Goal: Communication & Community: Connect with others

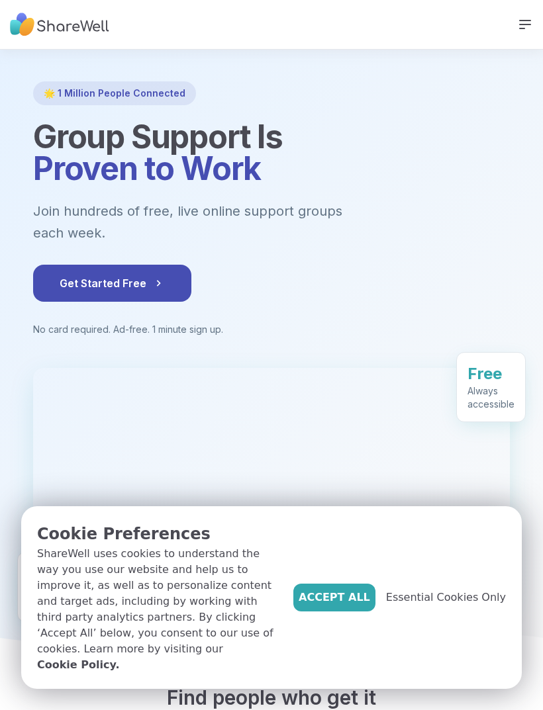
click at [350, 606] on span "Accept All" at bounding box center [333, 598] width 71 height 16
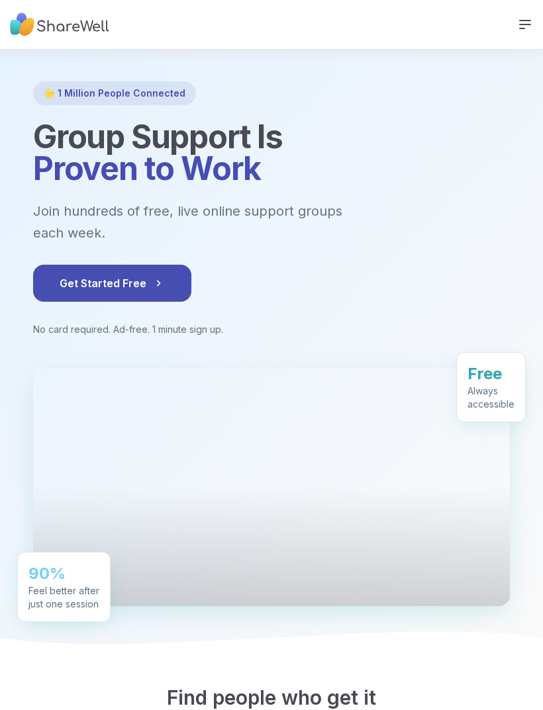
click at [136, 275] on span "Get Started Free" at bounding box center [112, 283] width 105 height 16
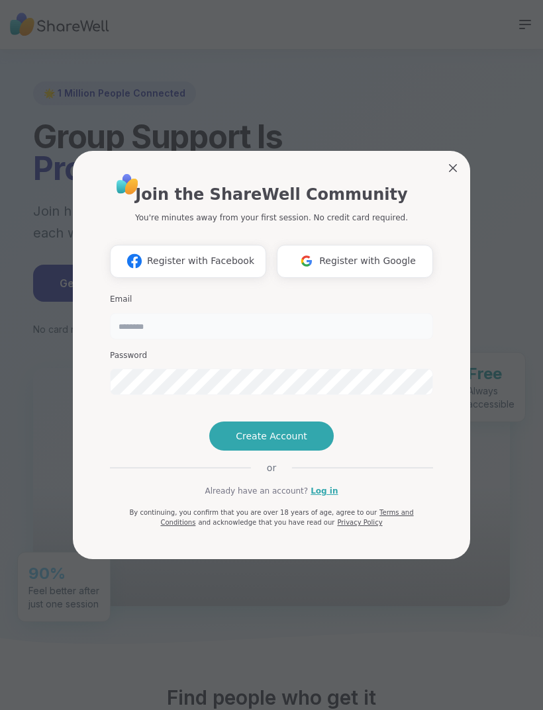
click at [355, 313] on input "email" at bounding box center [271, 326] width 323 height 26
type input "**********"
click at [291, 443] on span "Create Account" at bounding box center [271, 435] width 71 height 13
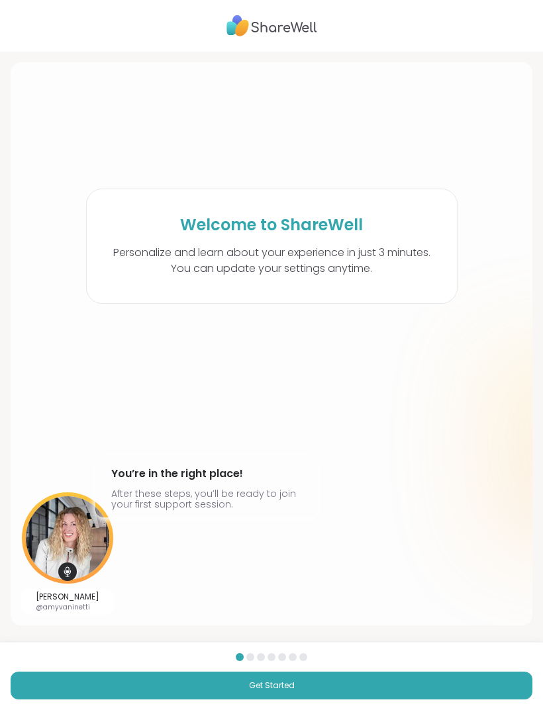
click at [441, 684] on button "Get Started" at bounding box center [271, 686] width 521 height 28
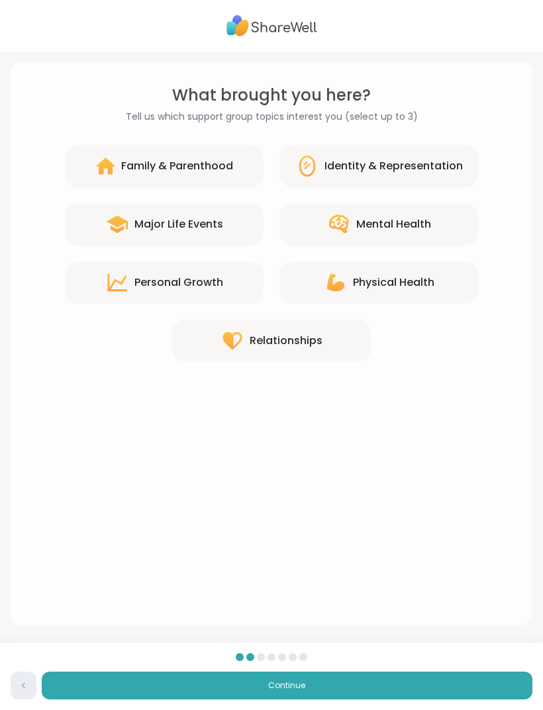
click at [386, 227] on div "Mental Health" at bounding box center [393, 224] width 75 height 16
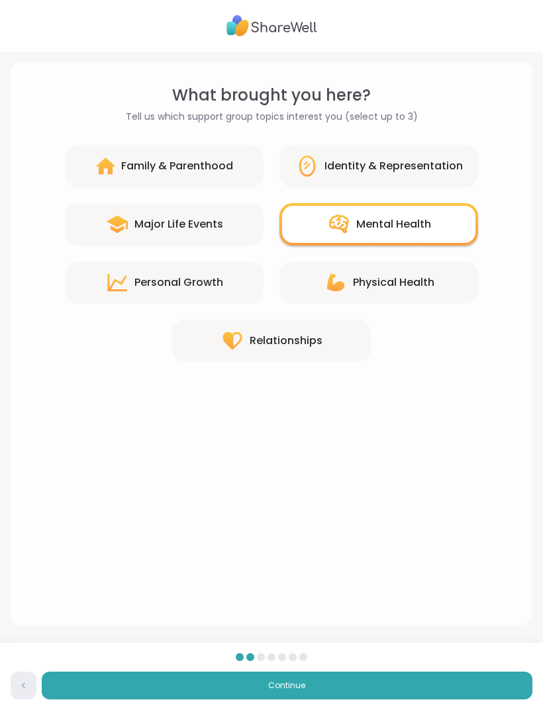
click at [214, 215] on div "Major Life Events" at bounding box center [164, 224] width 199 height 42
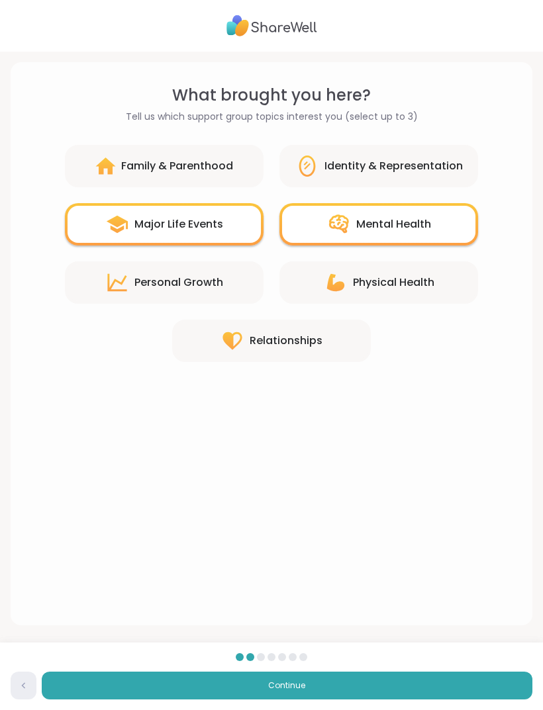
click at [425, 672] on button "Continue" at bounding box center [287, 686] width 490 height 28
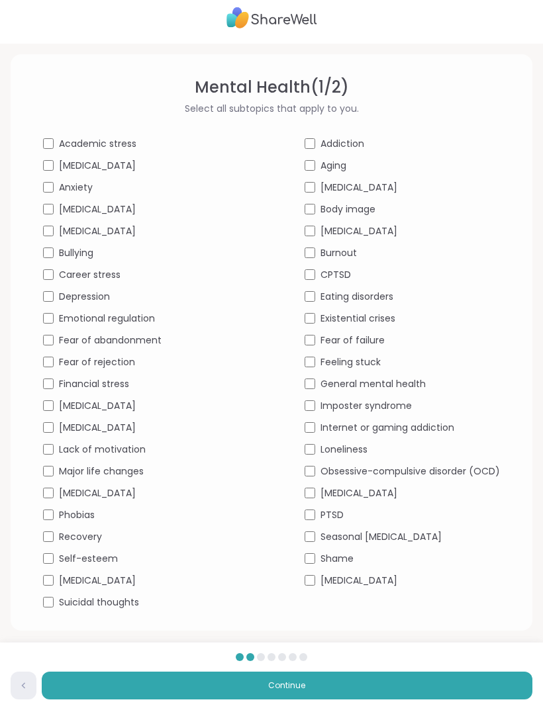
scroll to position [13, 0]
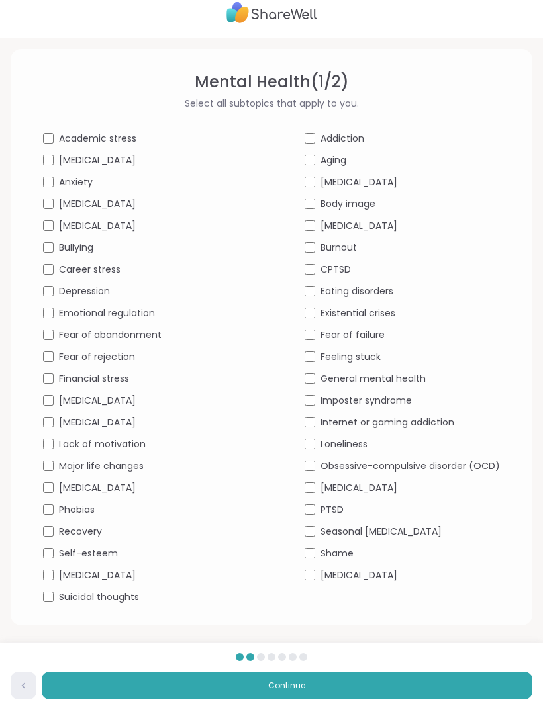
click at [59, 288] on div "Depression" at bounding box center [140, 292] width 195 height 14
click at [412, 685] on button "Continue" at bounding box center [287, 686] width 490 height 28
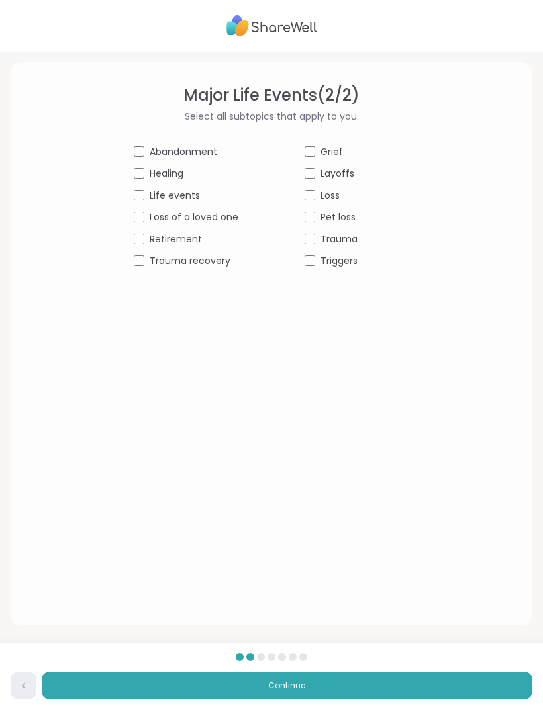
click at [193, 267] on span "Trauma recovery" at bounding box center [190, 261] width 81 height 14
click at [211, 261] on span "Trauma recovery" at bounding box center [190, 261] width 81 height 14
click at [313, 232] on div "Trauma" at bounding box center [356, 239] width 105 height 14
click at [370, 678] on button "Continue" at bounding box center [287, 686] width 490 height 28
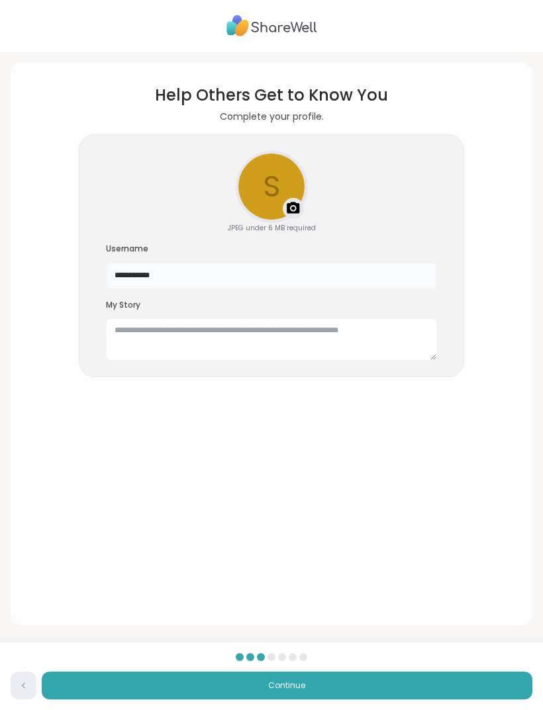
click at [293, 273] on input "**********" at bounding box center [271, 276] width 331 height 26
type input "*"
type input "****"
click at [383, 328] on textarea at bounding box center [271, 339] width 331 height 42
type textarea "*"
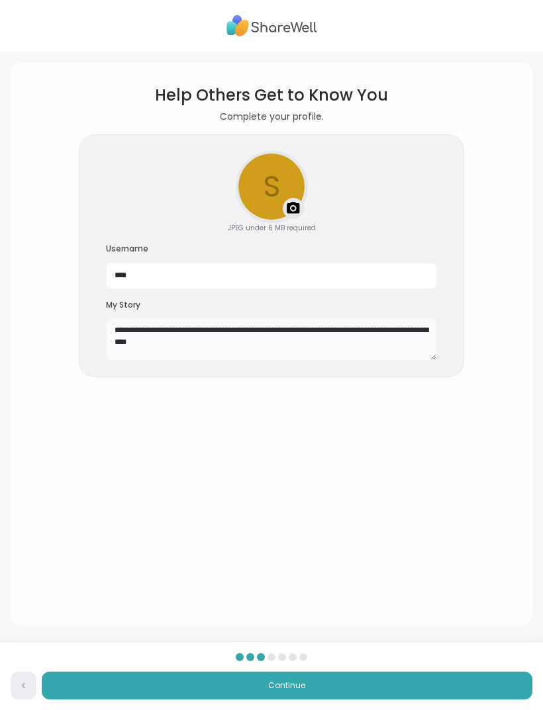
click at [154, 351] on textarea "**********" at bounding box center [271, 339] width 331 height 42
click at [157, 340] on textarea "**********" at bounding box center [271, 339] width 331 height 42
click at [389, 343] on textarea "**********" at bounding box center [271, 339] width 331 height 42
type textarea "**********"
click at [426, 689] on button "Continue" at bounding box center [287, 686] width 490 height 28
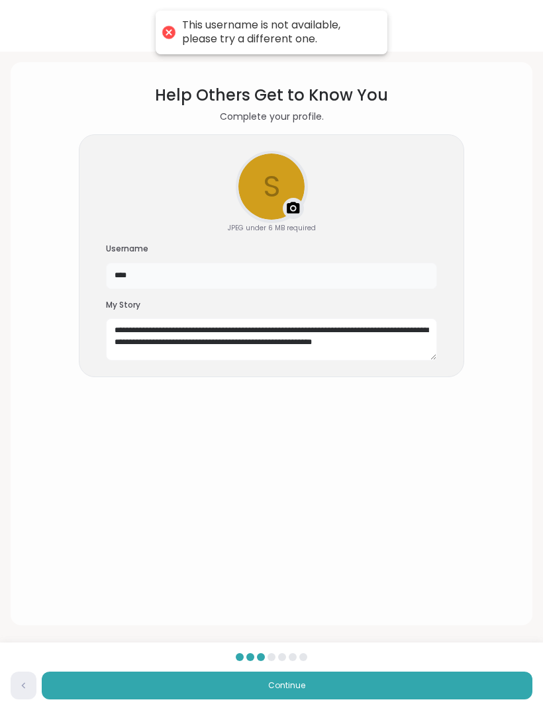
click at [314, 283] on input "****" at bounding box center [271, 276] width 331 height 26
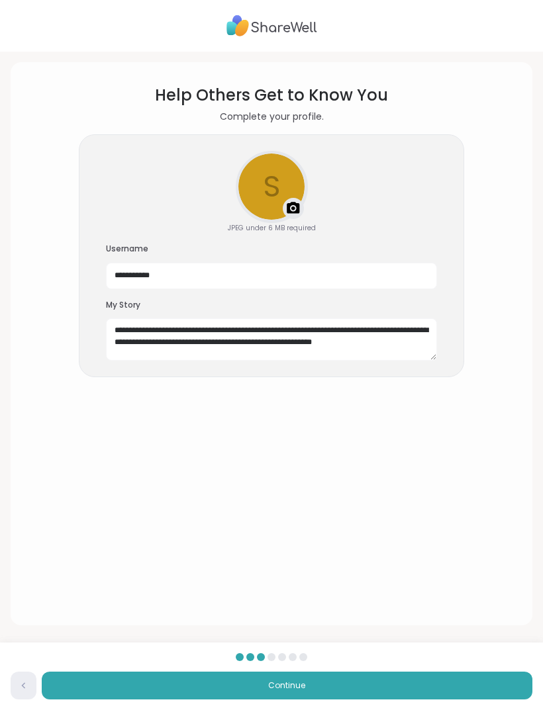
click at [443, 684] on button "Continue" at bounding box center [287, 686] width 490 height 28
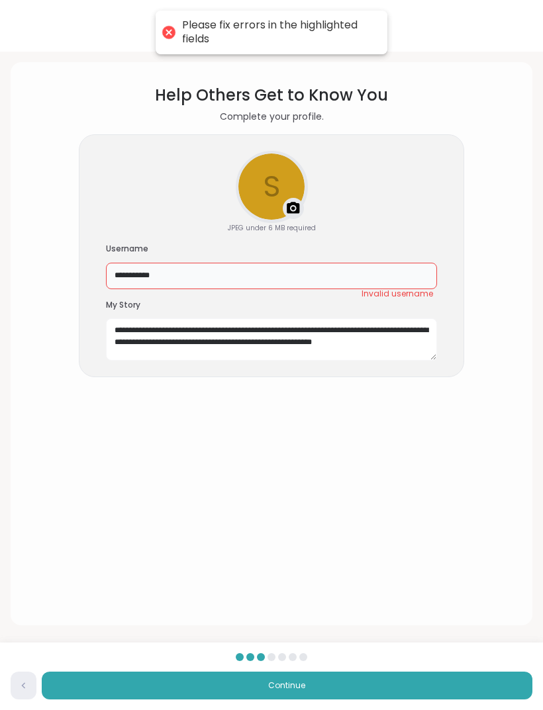
click at [396, 283] on input "**********" at bounding box center [271, 276] width 331 height 26
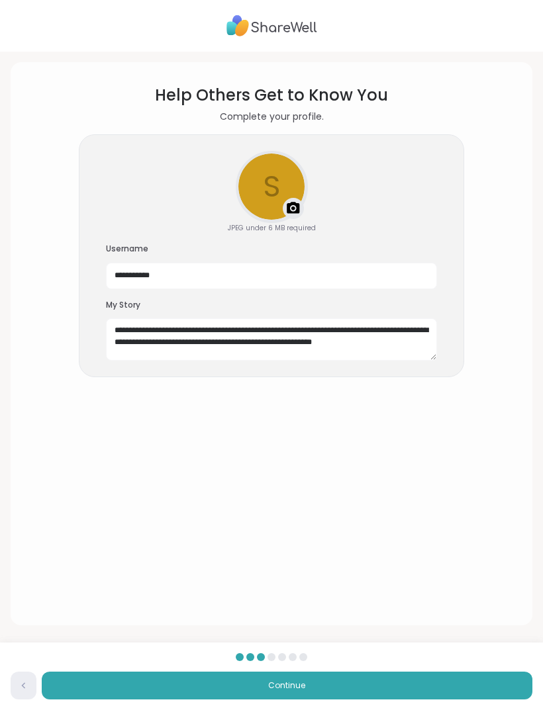
click at [426, 684] on button "Continue" at bounding box center [287, 686] width 490 height 28
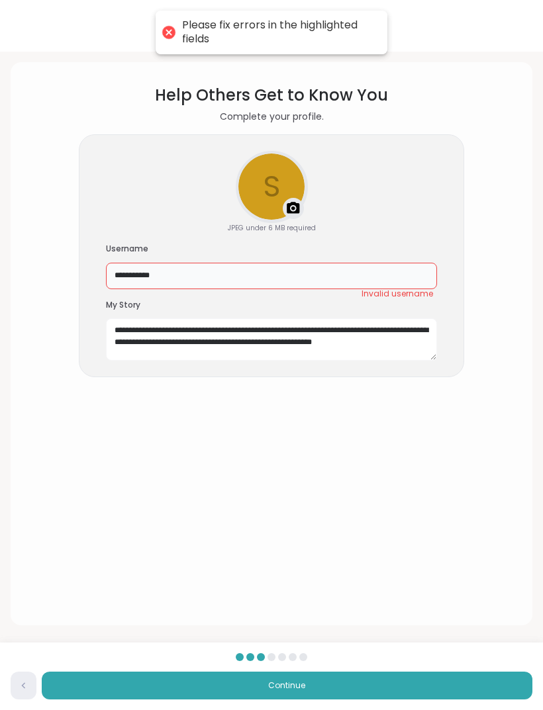
click at [408, 283] on input "**********" at bounding box center [271, 276] width 331 height 26
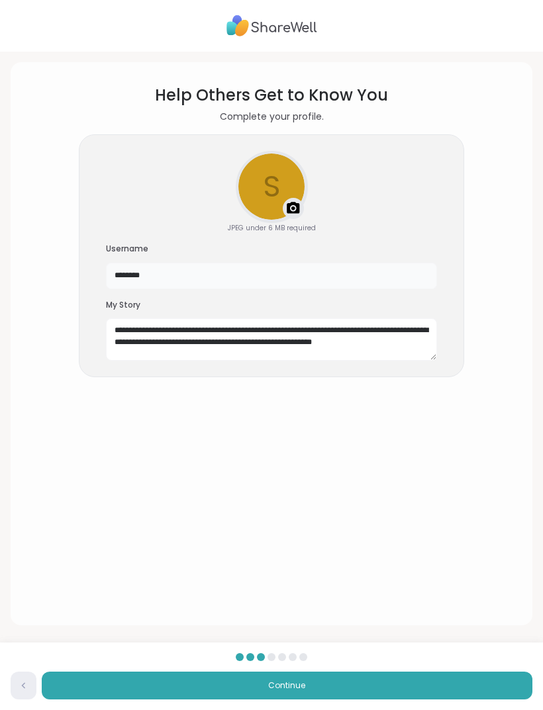
type input "********"
click at [410, 684] on button "Continue" at bounding box center [287, 686] width 490 height 28
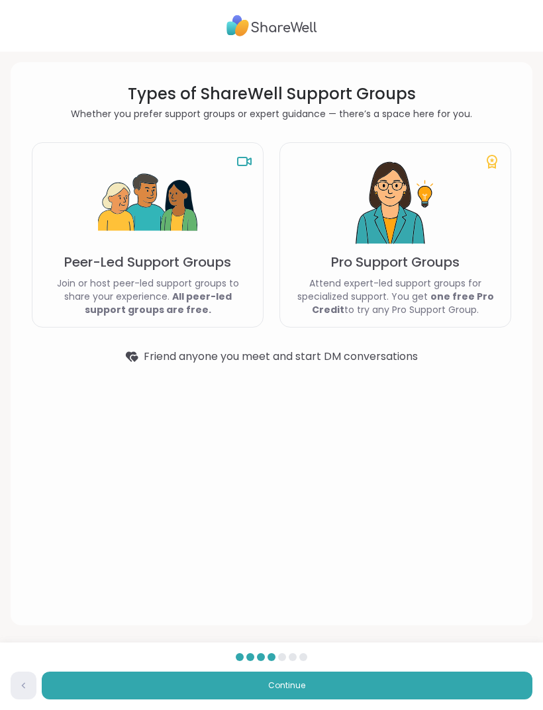
click at [189, 280] on p "Join or host peer-led support groups to share your experience. All peer-led sup…" at bounding box center [147, 297] width 209 height 40
click at [160, 287] on p "Join or host peer-led support groups to share your experience. All peer-led sup…" at bounding box center [147, 297] width 209 height 40
click at [153, 204] on img at bounding box center [147, 203] width 99 height 99
click at [169, 271] on div "Peer-Led Support Groups Join or host peer-led support groups to share your expe…" at bounding box center [148, 234] width 232 height 185
click at [212, 300] on b "All peer-led support groups are free." at bounding box center [158, 303] width 147 height 26
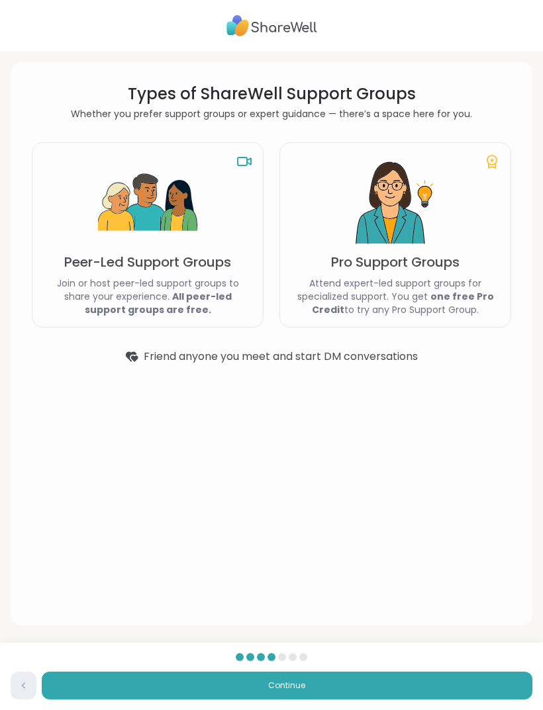
click at [463, 683] on button "Continue" at bounding box center [287, 686] width 490 height 28
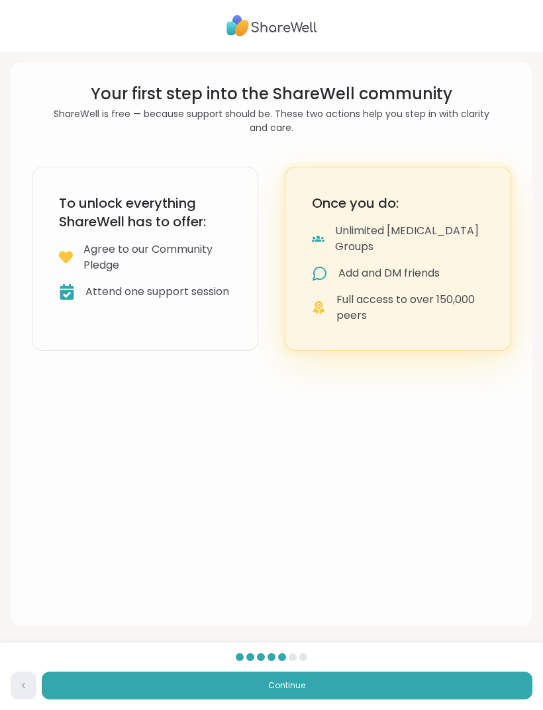
click at [467, 690] on button "Continue" at bounding box center [287, 686] width 490 height 28
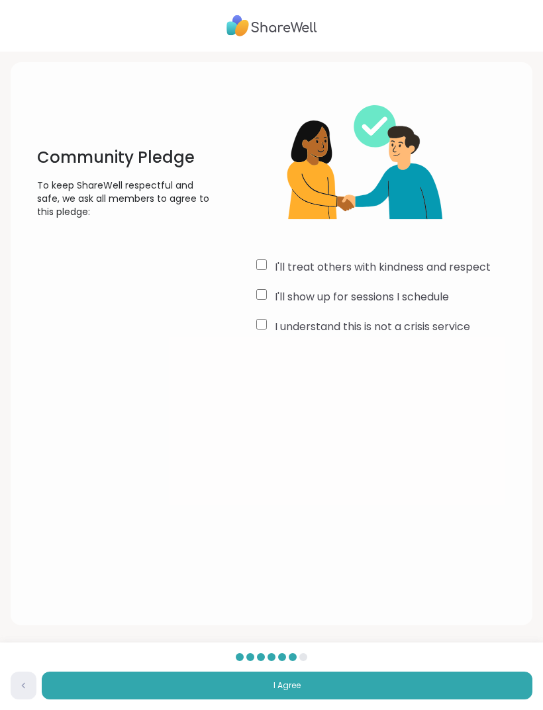
click at [426, 685] on button "I Agree" at bounding box center [287, 686] width 490 height 28
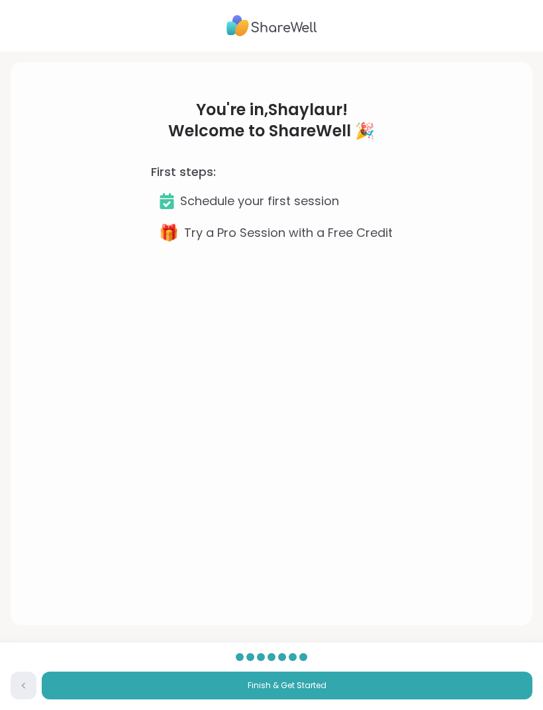
click at [471, 679] on button "Finish & Get Started" at bounding box center [287, 686] width 490 height 28
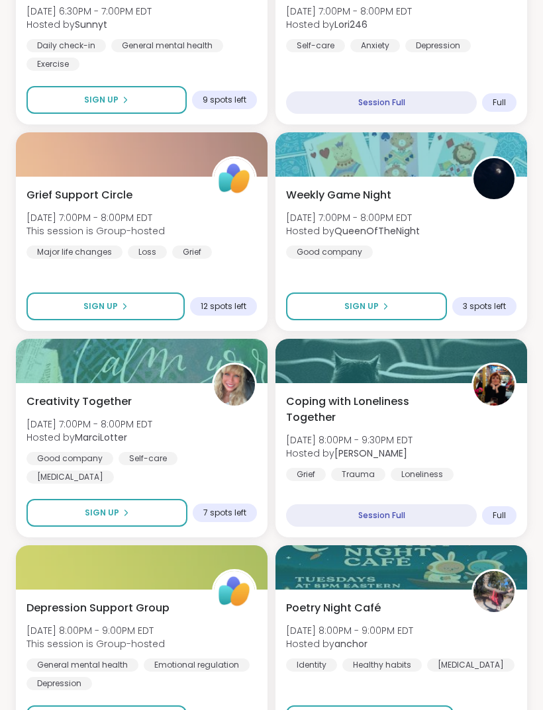
scroll to position [1209, 0]
click at [111, 200] on span "Grief Support Circle" at bounding box center [79, 195] width 106 height 16
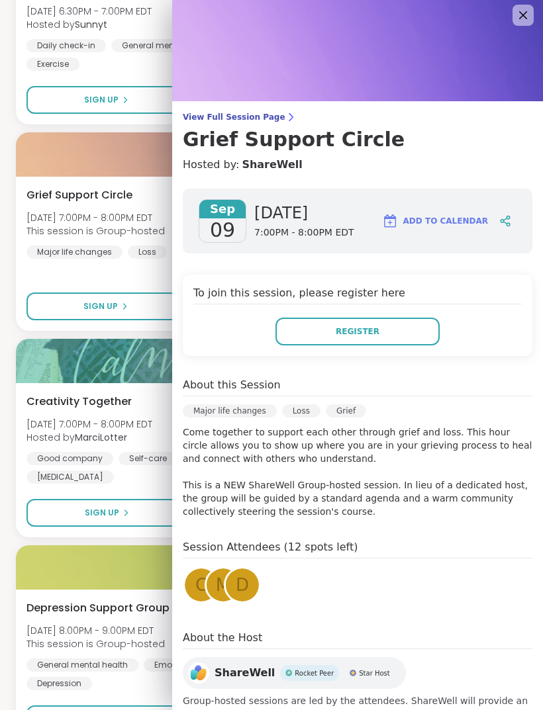
scroll to position [0, 0]
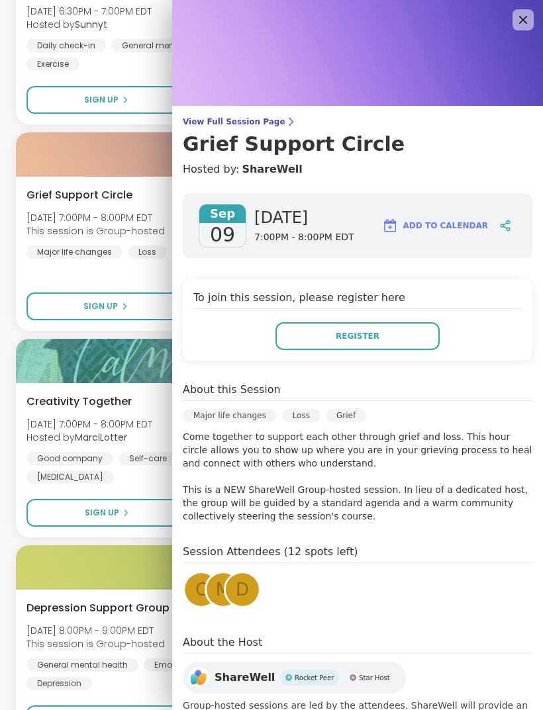
click at [246, 123] on span "View Full Session Page" at bounding box center [357, 121] width 349 height 11
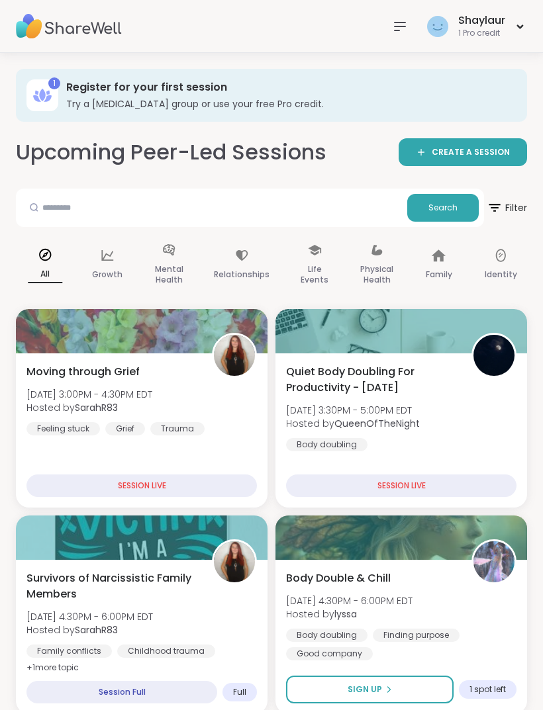
click at [506, 209] on span "Filter" at bounding box center [506, 208] width 40 height 32
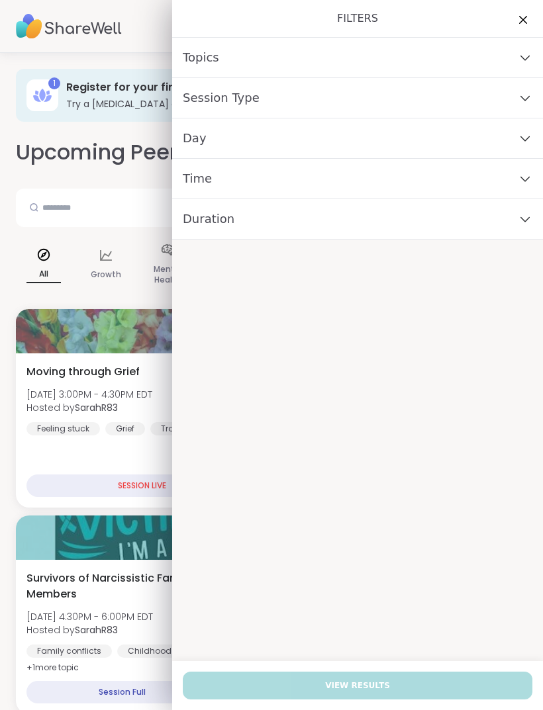
click at [523, 134] on icon at bounding box center [525, 138] width 15 height 9
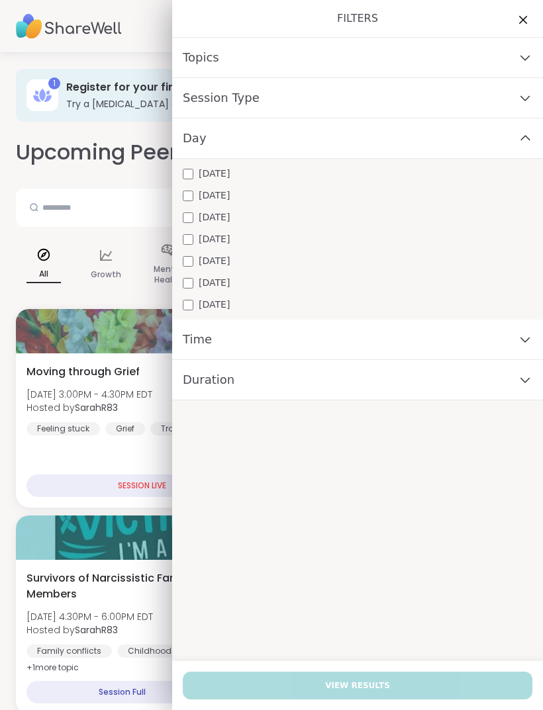
click at [522, 134] on div "Day" at bounding box center [357, 138] width 371 height 40
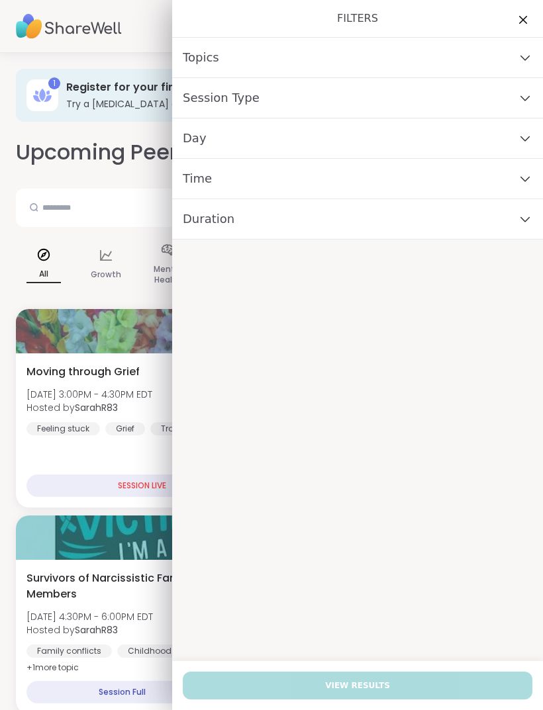
click at [519, 95] on icon at bounding box center [525, 97] width 15 height 9
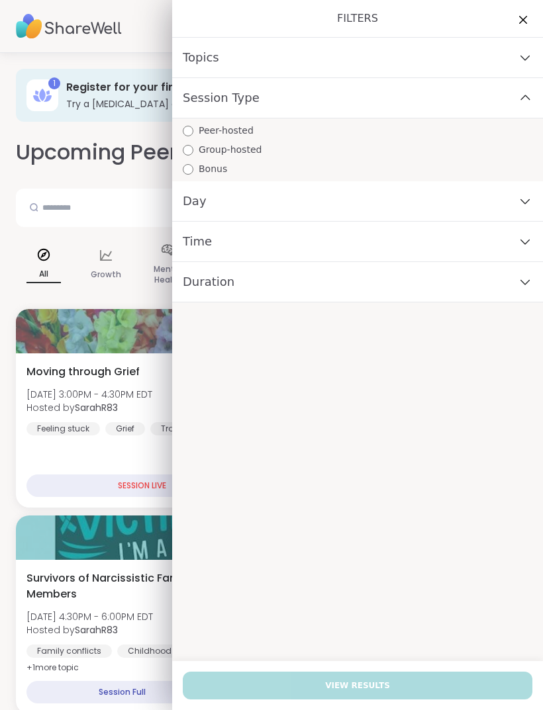
click at [525, 96] on icon at bounding box center [525, 97] width 15 height 9
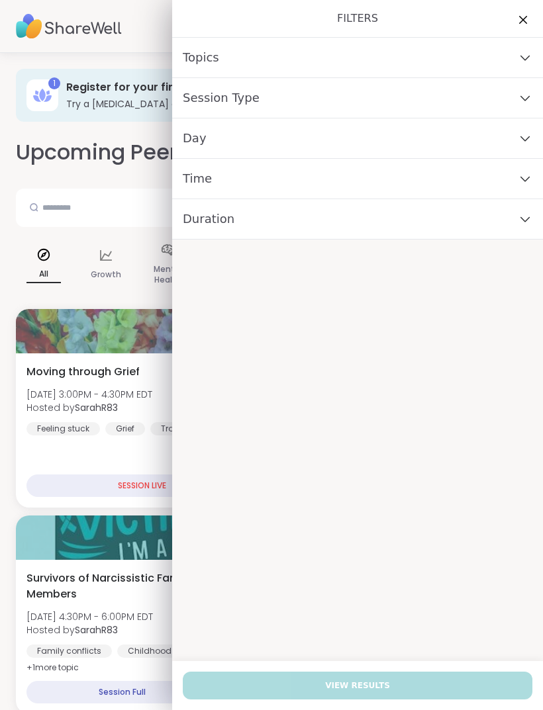
click at [527, 48] on div "Topics" at bounding box center [357, 58] width 371 height 40
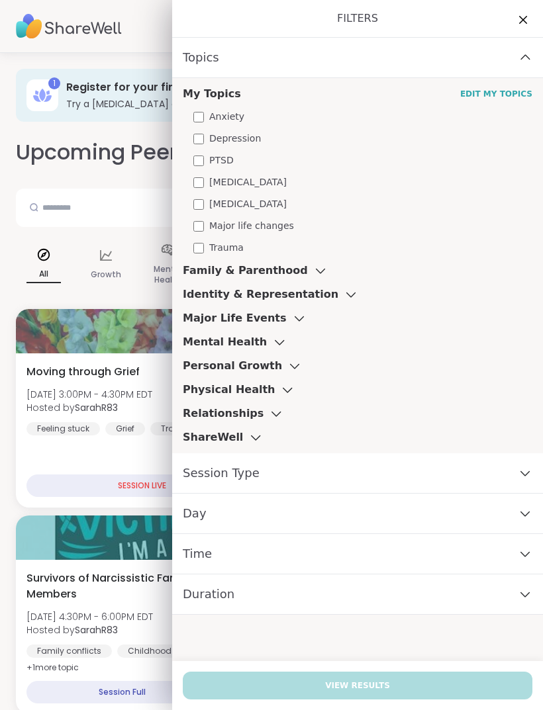
click at [514, 95] on link "Edit My Topics" at bounding box center [496, 94] width 72 height 11
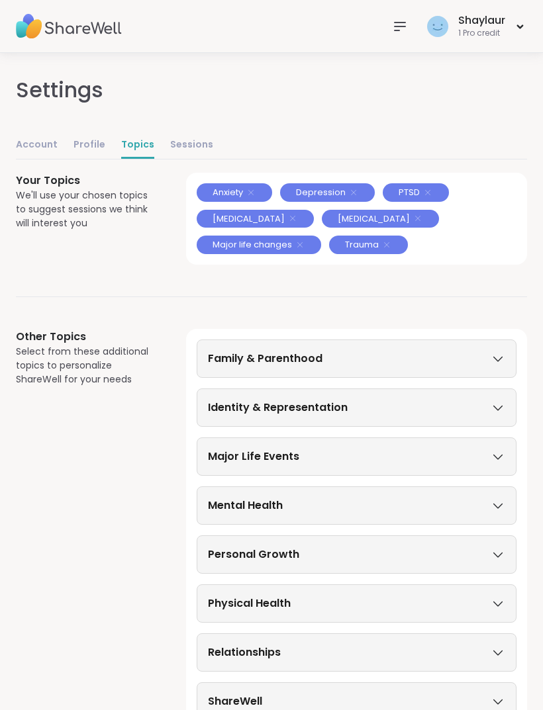
click at [499, 356] on icon at bounding box center [497, 358] width 15 height 9
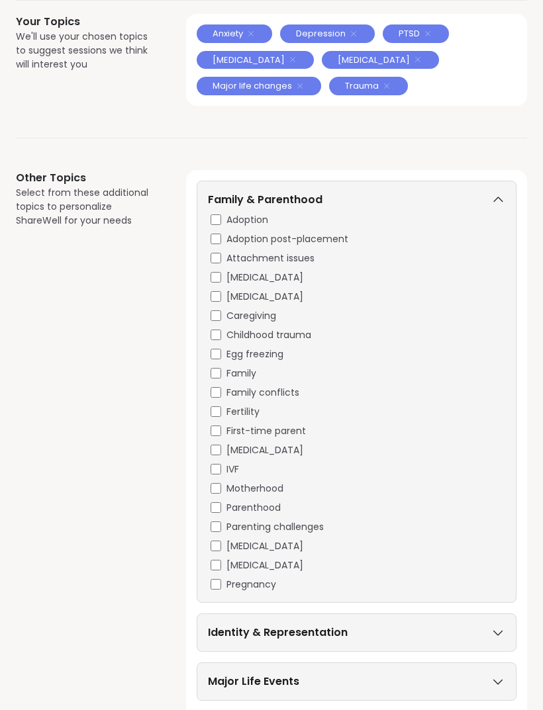
scroll to position [159, 0]
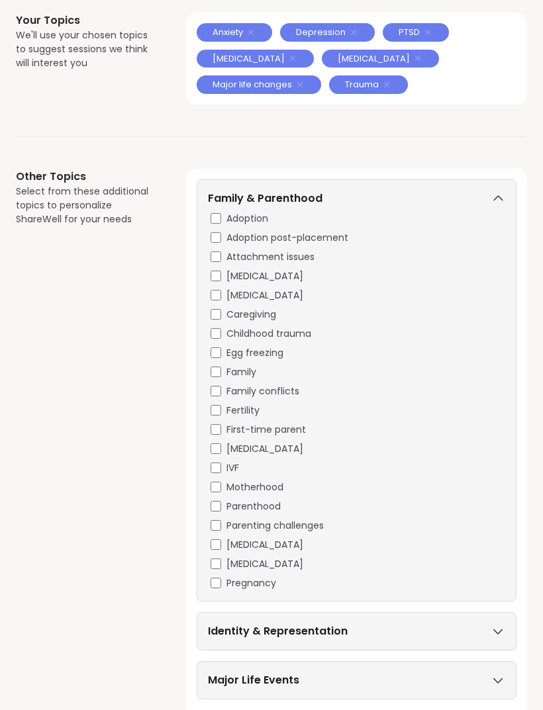
click at [250, 449] on span "[MEDICAL_DATA]" at bounding box center [264, 450] width 77 height 14
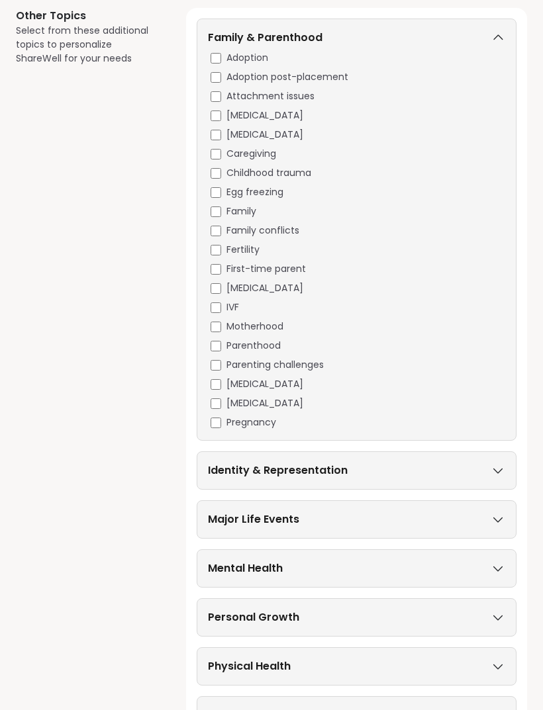
scroll to position [369, 0]
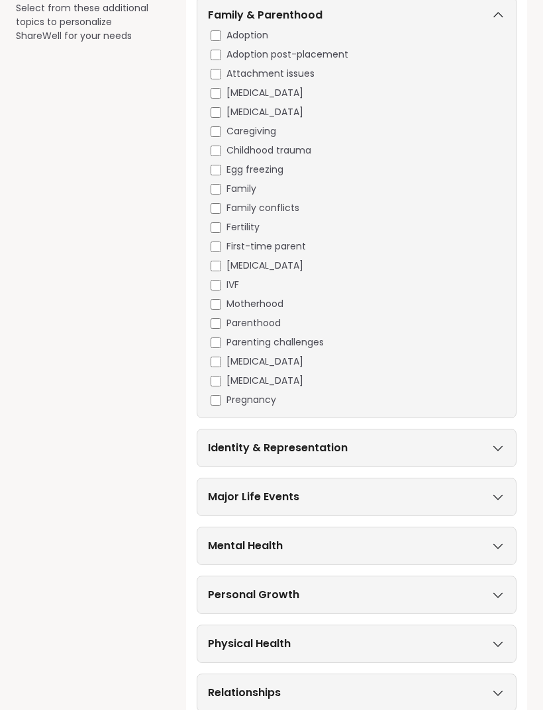
click at [492, 443] on icon at bounding box center [497, 447] width 15 height 9
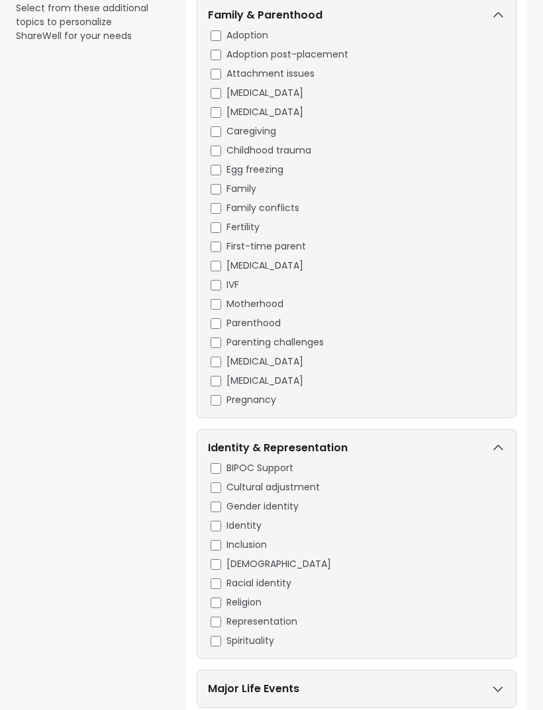
click at [253, 557] on span "[DEMOGRAPHIC_DATA]" at bounding box center [278, 564] width 105 height 14
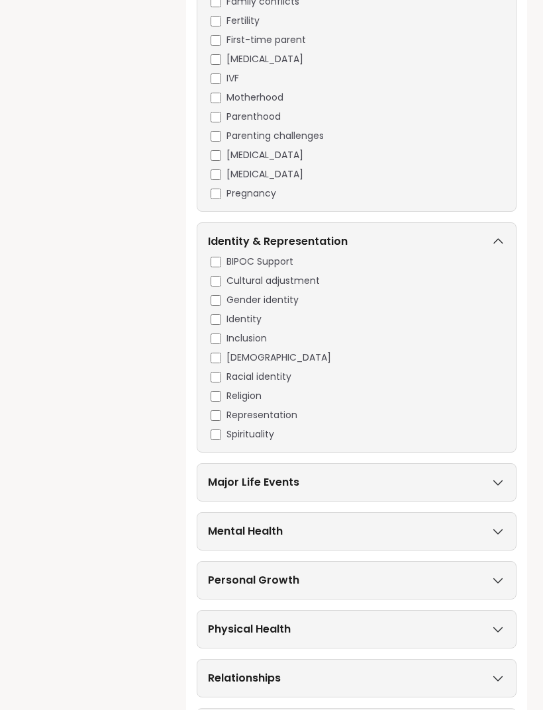
scroll to position [587, 0]
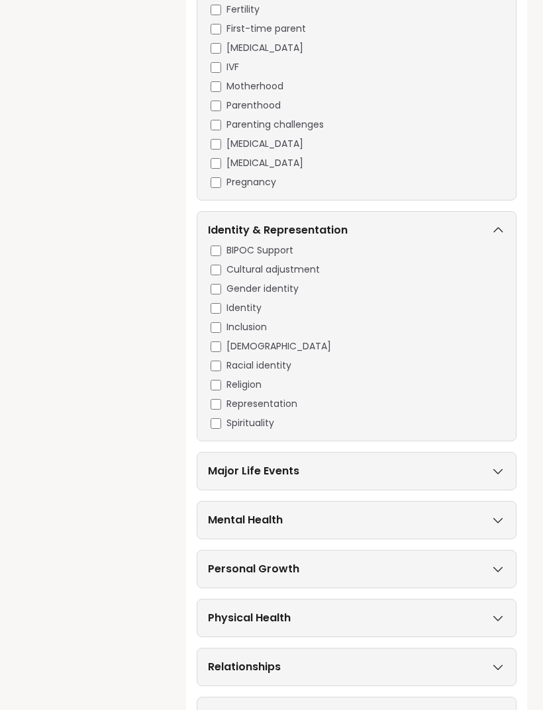
click at [502, 467] on icon at bounding box center [497, 471] width 15 height 9
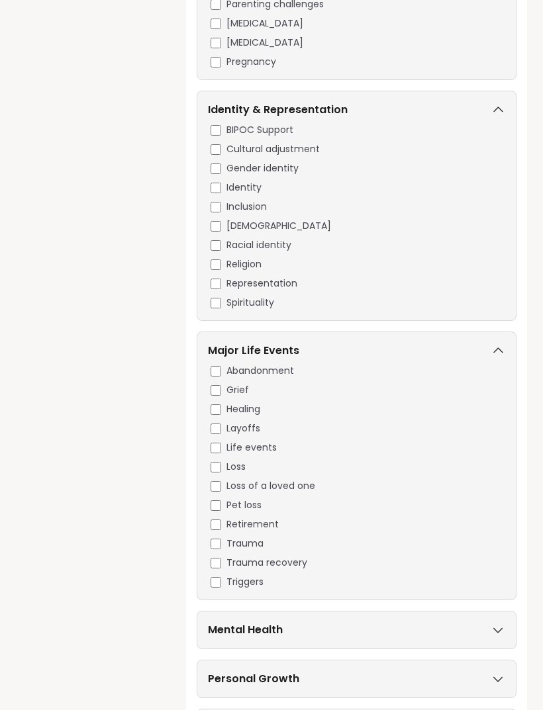
scroll to position [707, 0]
click at [222, 385] on div "Grief" at bounding box center [357, 390] width 294 height 14
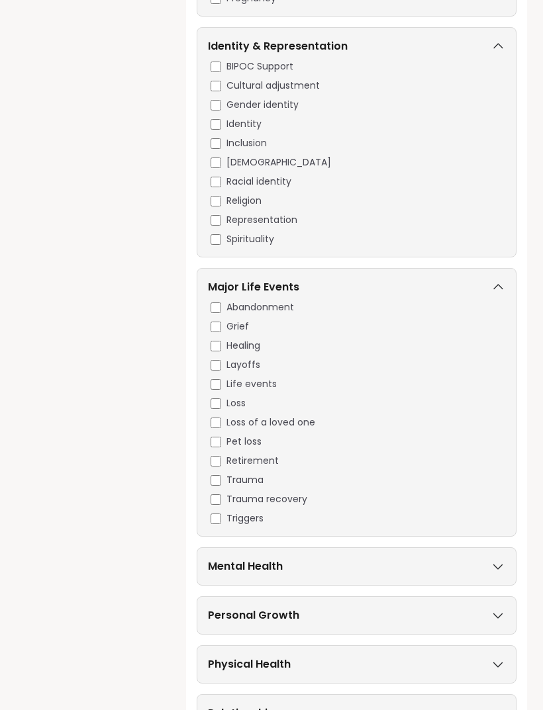
scroll to position [817, 0]
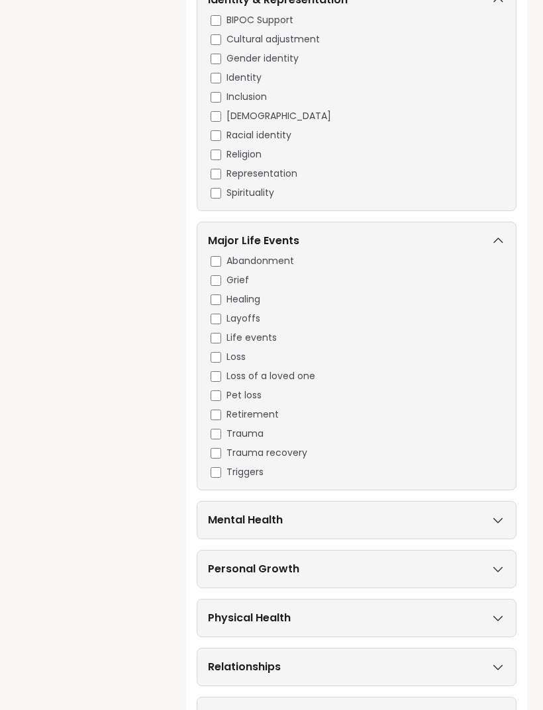
click at [495, 516] on icon at bounding box center [497, 520] width 15 height 9
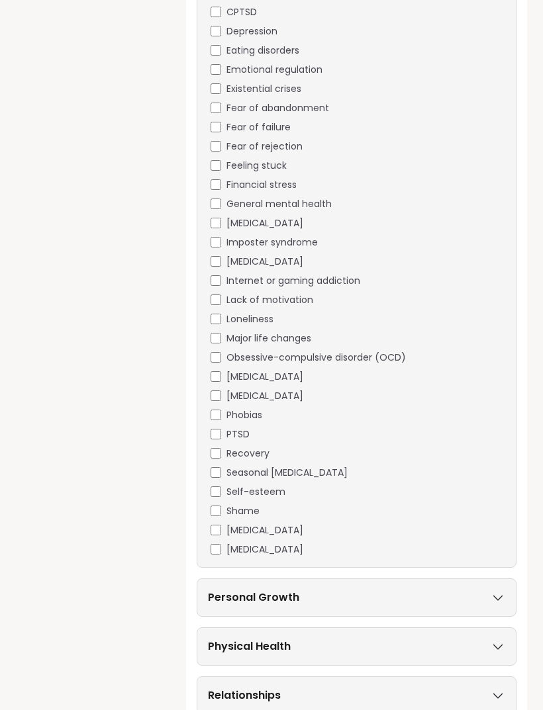
scroll to position [1623, 0]
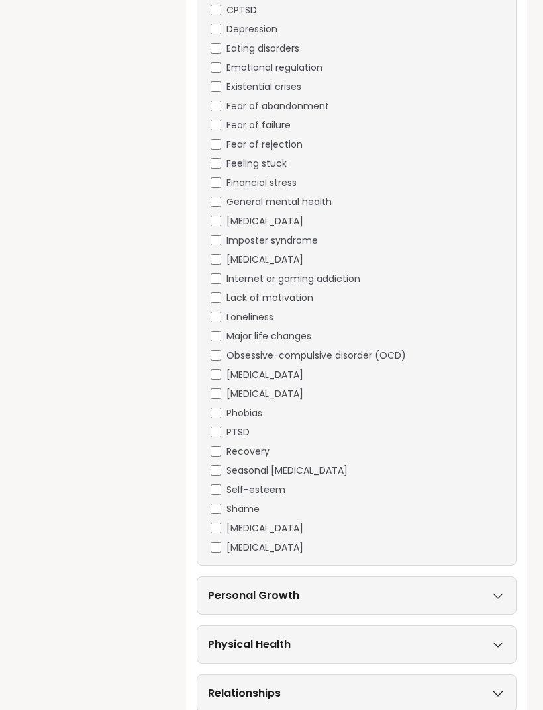
click at [490, 591] on icon at bounding box center [497, 595] width 15 height 9
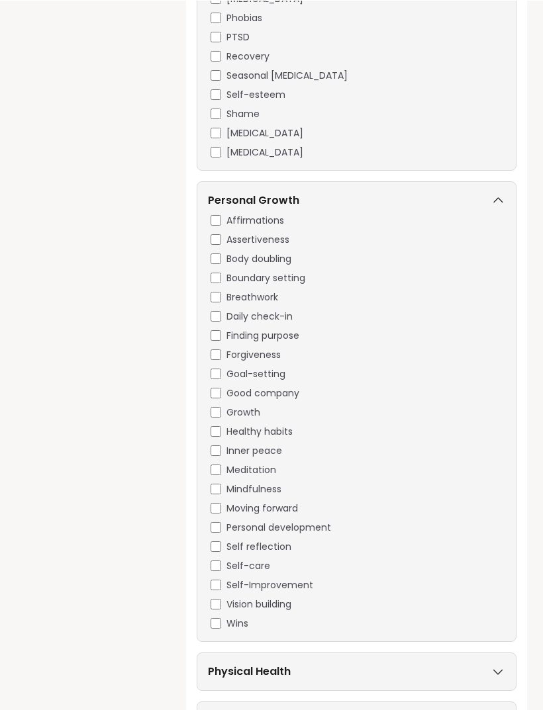
scroll to position [2046, 0]
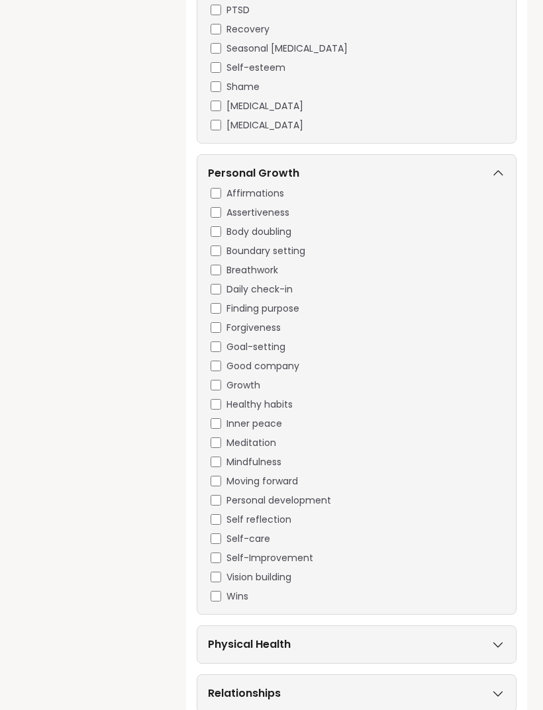
click at [496, 640] on icon at bounding box center [497, 644] width 15 height 9
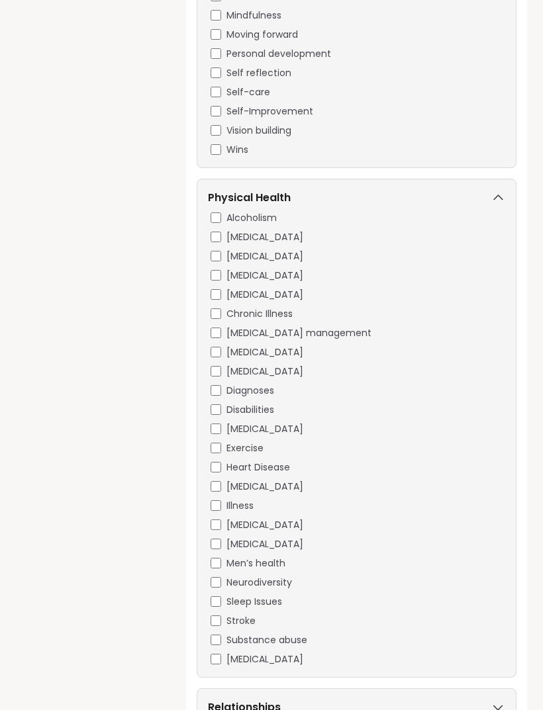
scroll to position [2492, 0]
click at [277, 595] on span "Sleep Issues" at bounding box center [254, 602] width 56 height 14
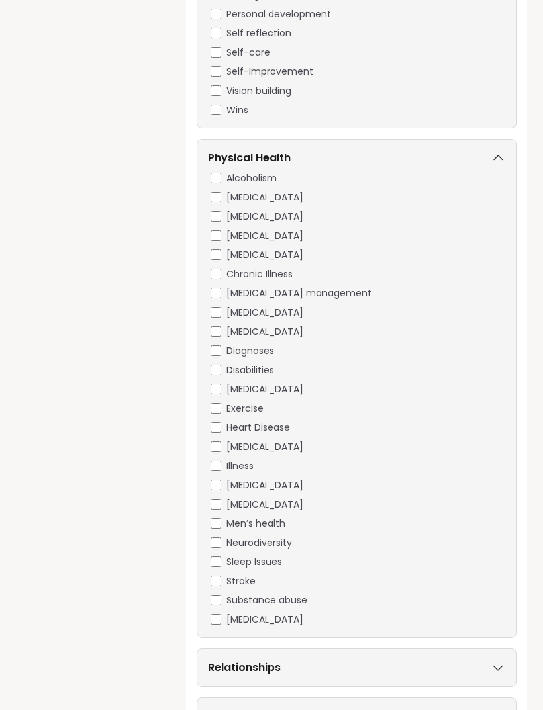
click at [501, 651] on div "Relationships" at bounding box center [357, 668] width 320 height 38
click at [503, 665] on icon at bounding box center [497, 667] width 15 height 9
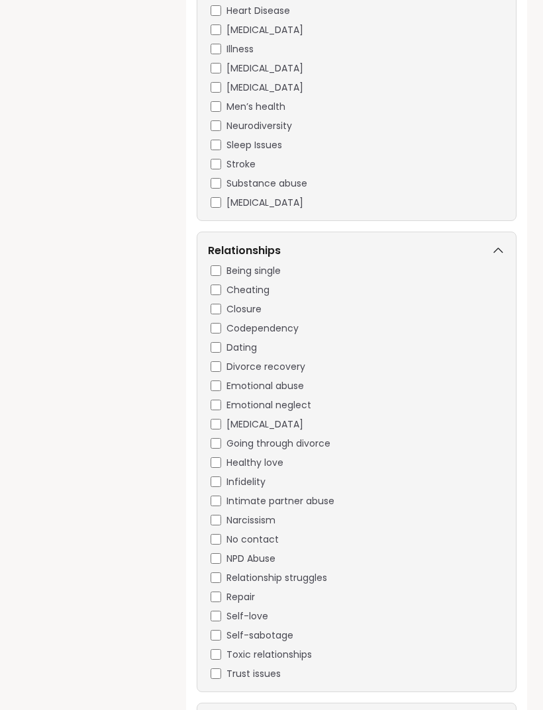
scroll to position [2954, 0]
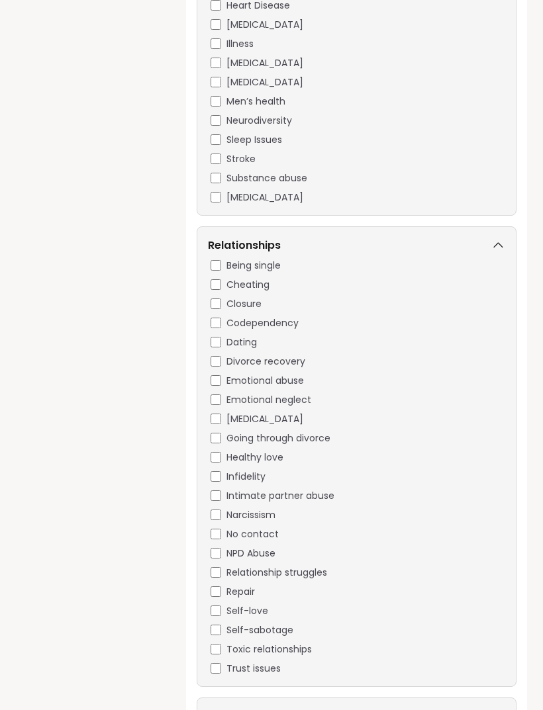
click at [310, 435] on span "Going through divorce" at bounding box center [278, 438] width 104 height 14
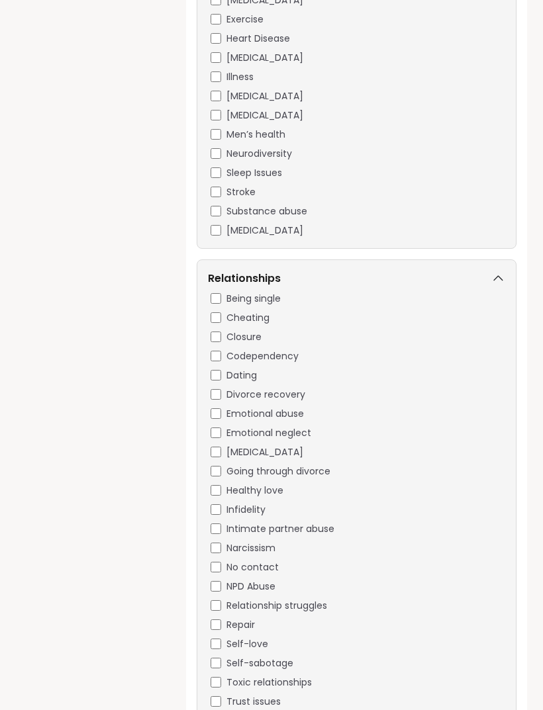
scroll to position [2980, 0]
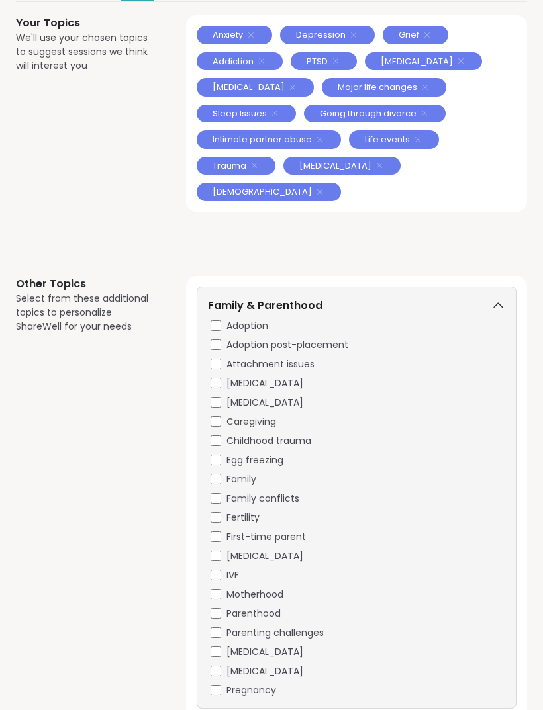
scroll to position [0, 0]
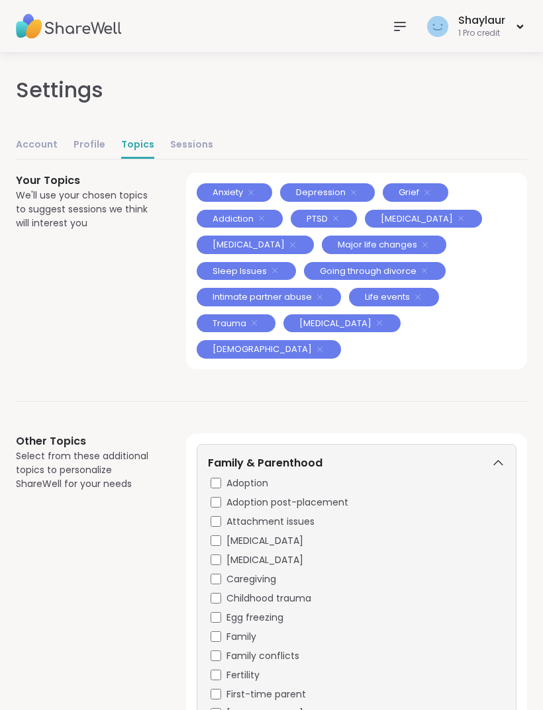
click at [500, 459] on icon at bounding box center [497, 463] width 15 height 9
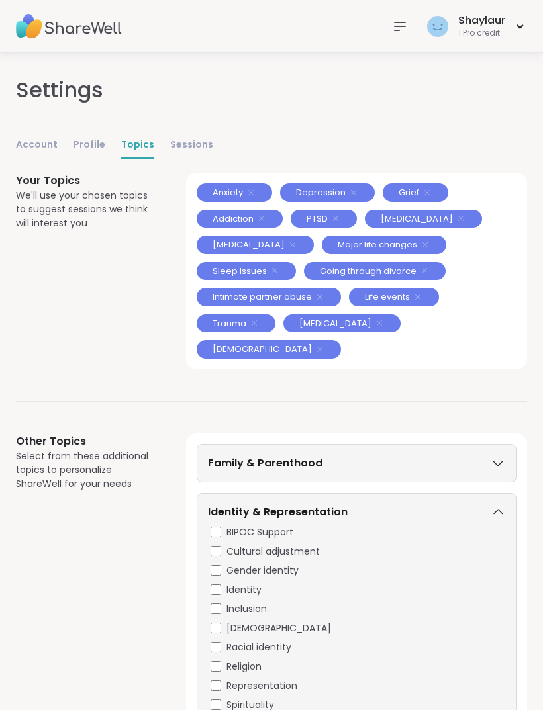
click at [178, 146] on link "Sessions" at bounding box center [191, 145] width 43 height 26
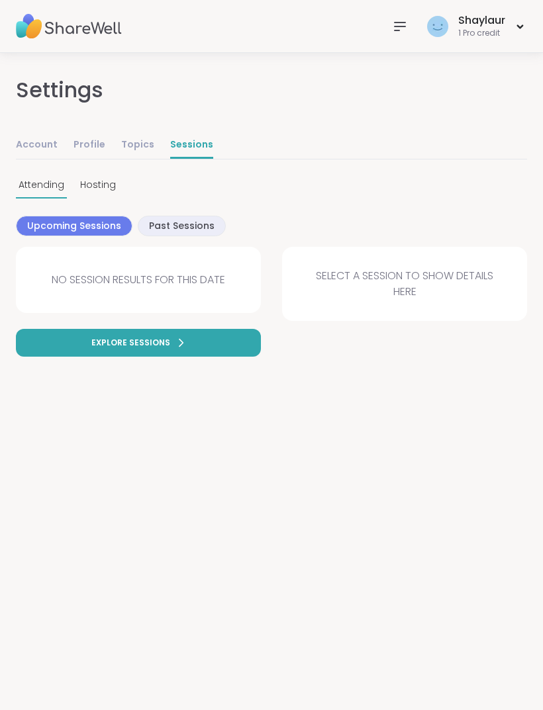
click at [44, 143] on link "Account" at bounding box center [37, 145] width 42 height 26
select select "**"
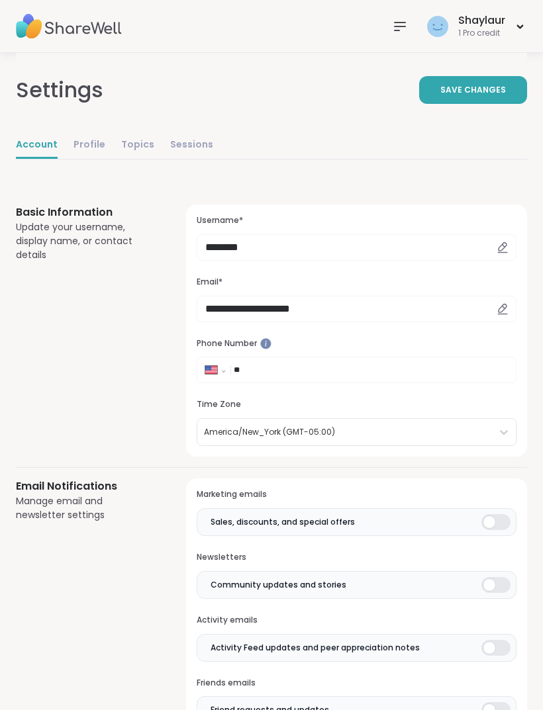
click at [96, 147] on link "Profile" at bounding box center [89, 145] width 32 height 26
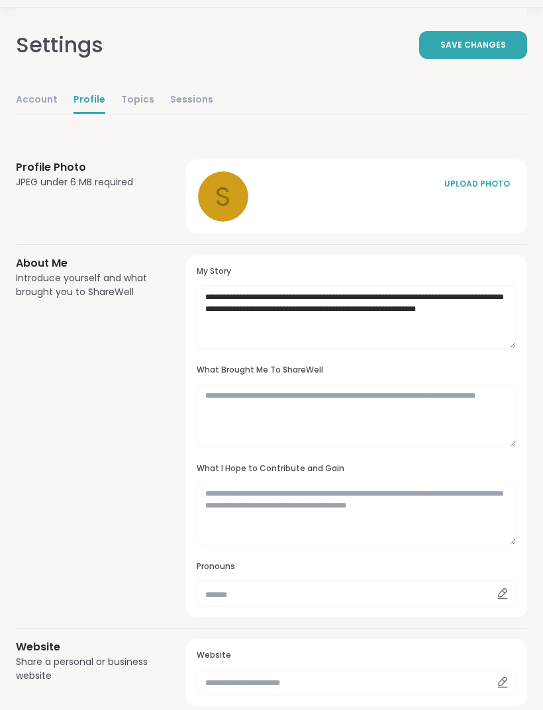
scroll to position [38, 0]
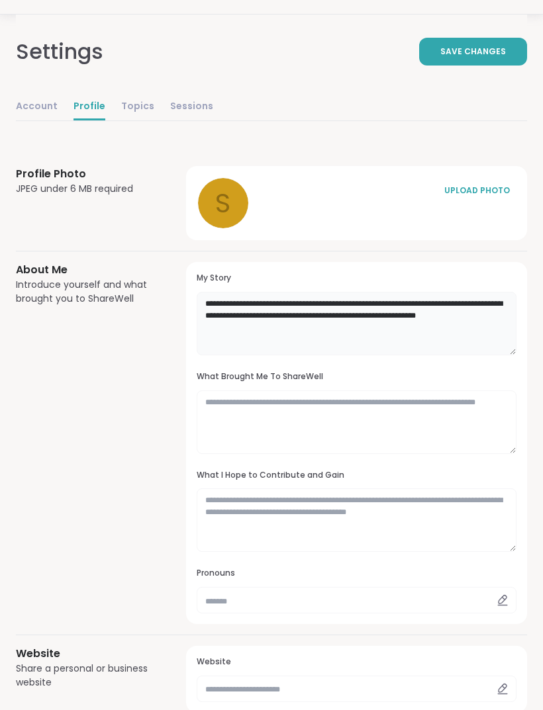
click at [468, 338] on textarea "**********" at bounding box center [357, 324] width 320 height 64
click at [234, 331] on textarea "**********" at bounding box center [357, 324] width 320 height 64
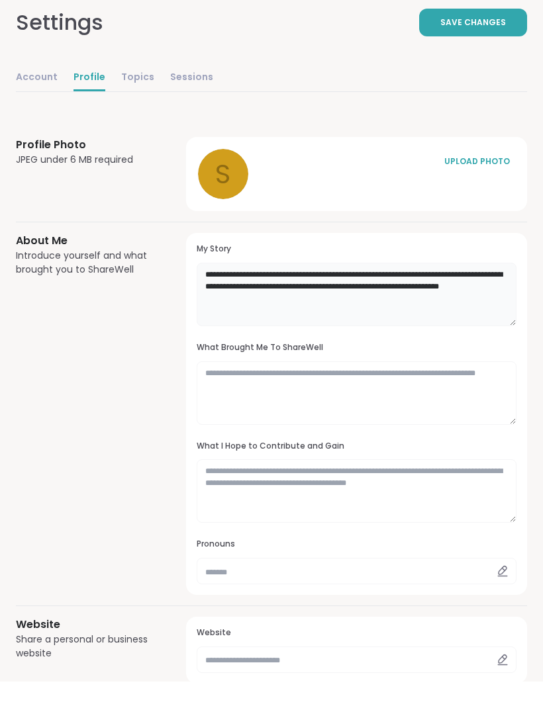
type textarea "**********"
click at [488, 185] on div "UPLOAD PHOTO" at bounding box center [476, 191] width 66 height 12
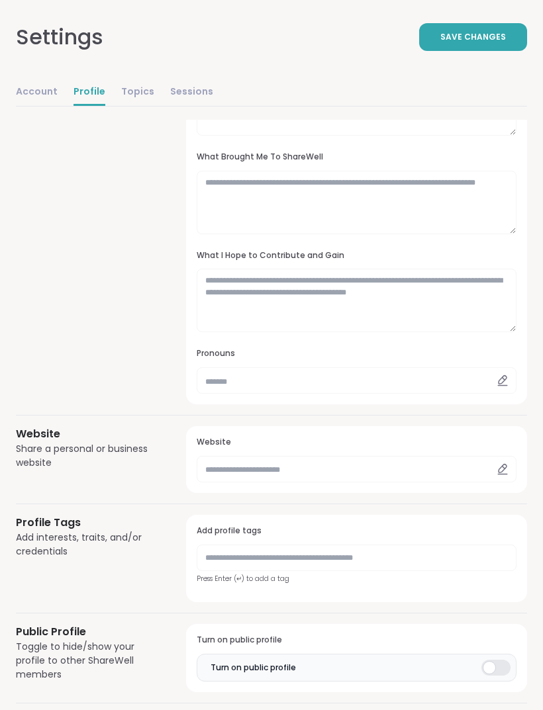
scroll to position [0, 0]
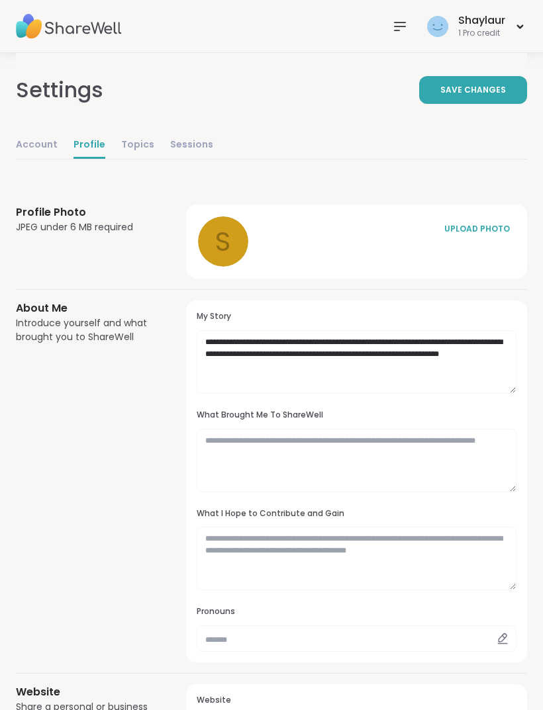
click at [134, 142] on link "Topics" at bounding box center [137, 145] width 33 height 26
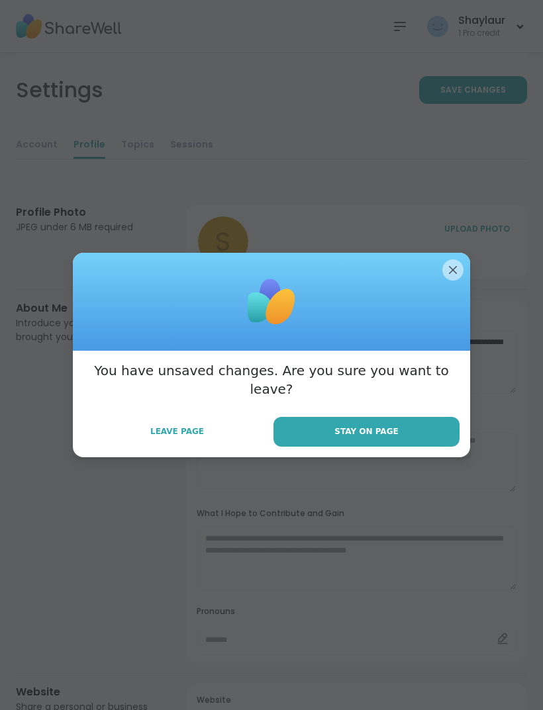
click at [197, 426] on span "Leave Page" at bounding box center [177, 432] width 54 height 12
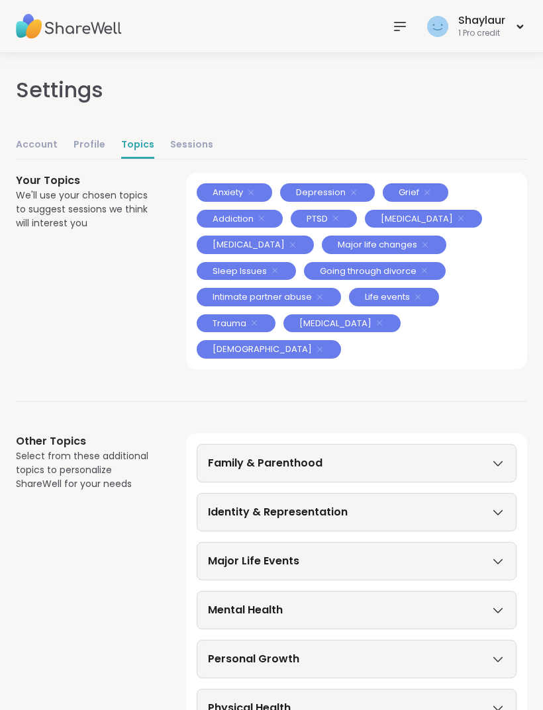
click at [192, 144] on link "Sessions" at bounding box center [191, 145] width 43 height 26
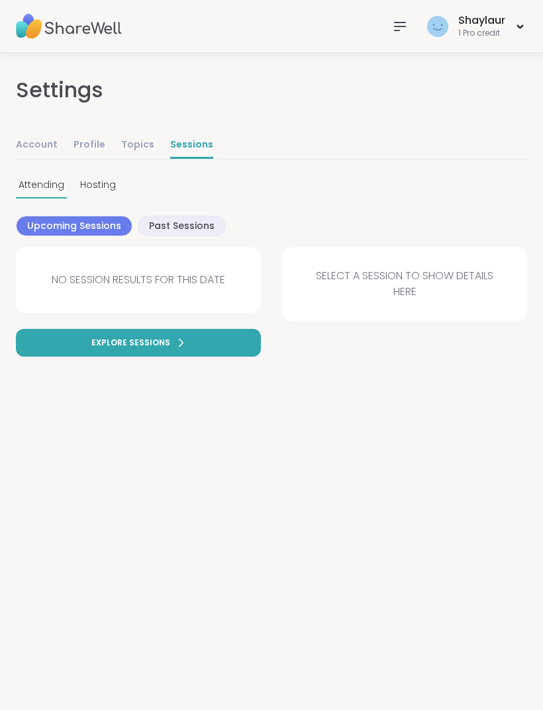
click at [128, 343] on span "Explore sessions" at bounding box center [130, 343] width 79 height 12
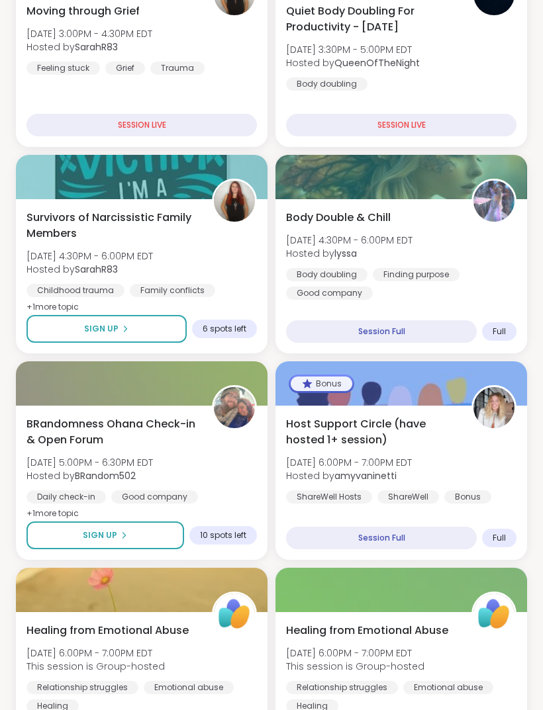
scroll to position [365, 0]
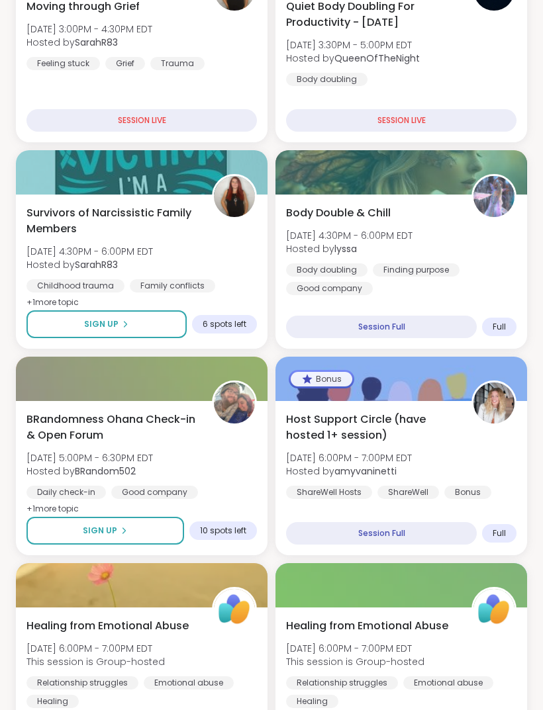
click at [69, 298] on span "+ 1 more topic" at bounding box center [52, 302] width 52 height 11
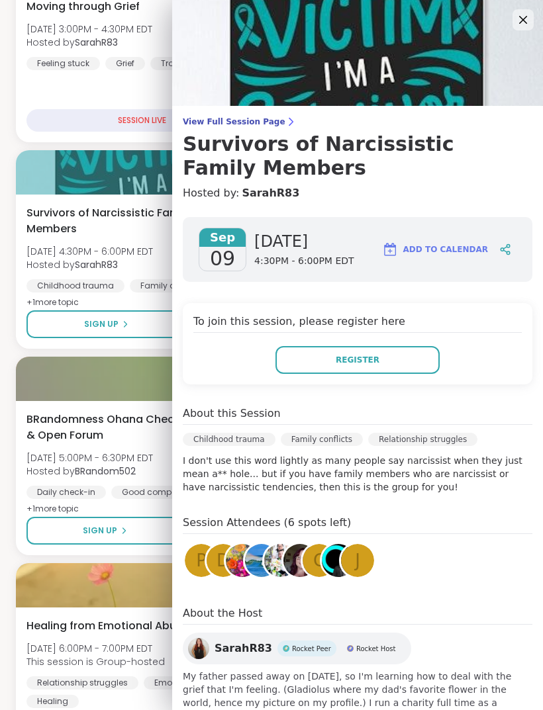
click at [60, 304] on span "+ 1 more topic" at bounding box center [52, 302] width 52 height 11
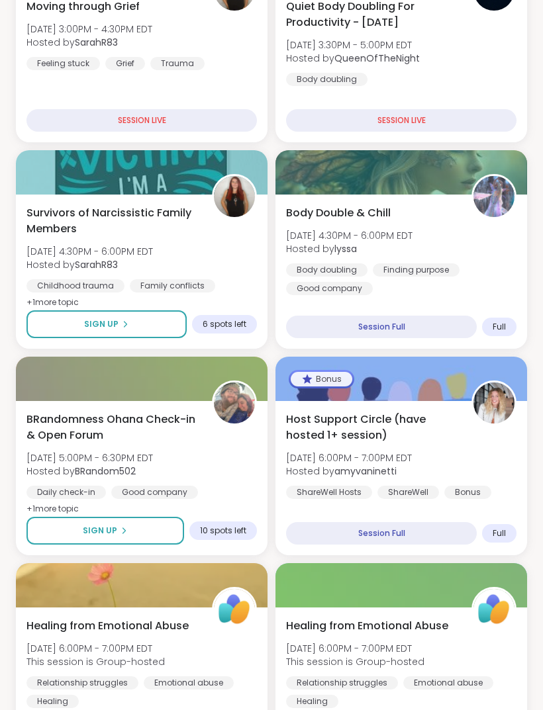
click at [41, 304] on span "+ 1 more topic" at bounding box center [52, 302] width 52 height 11
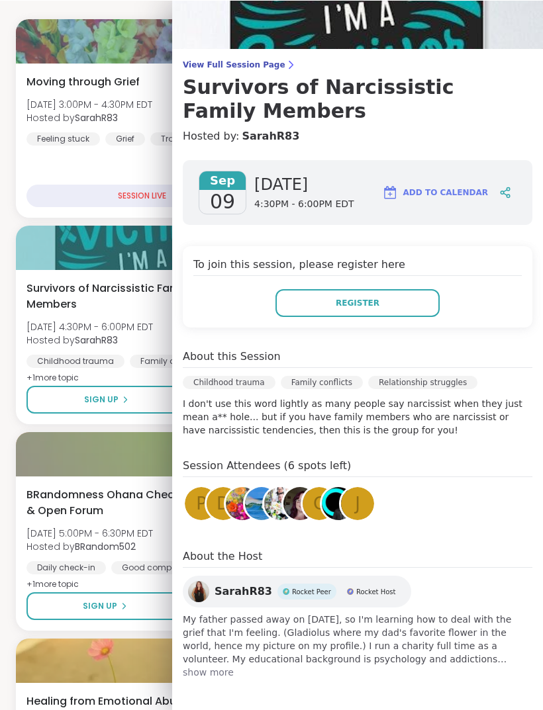
scroll to position [58, 0]
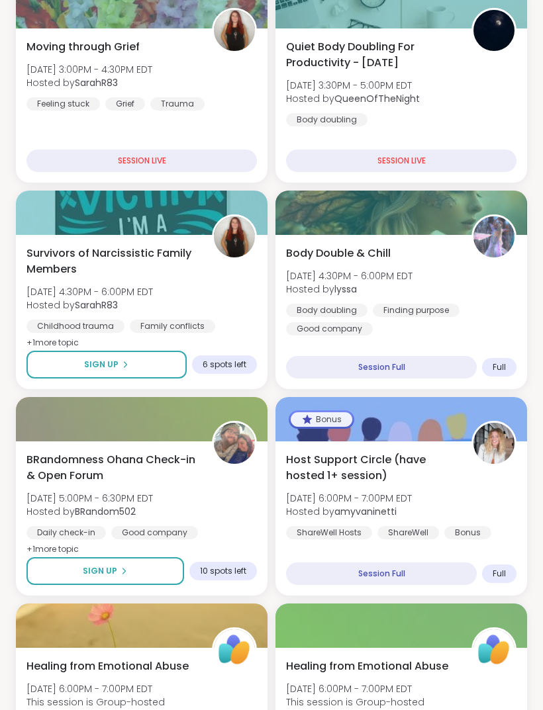
scroll to position [323, 0]
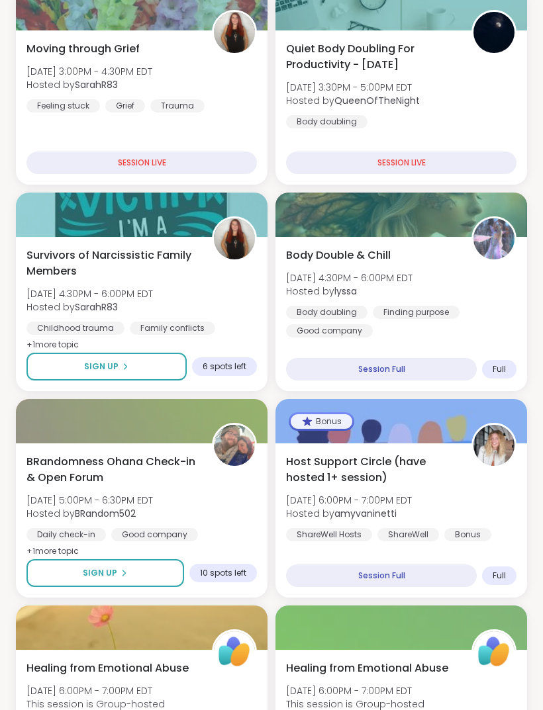
click at [342, 309] on div "Body doubling" at bounding box center [326, 312] width 81 height 13
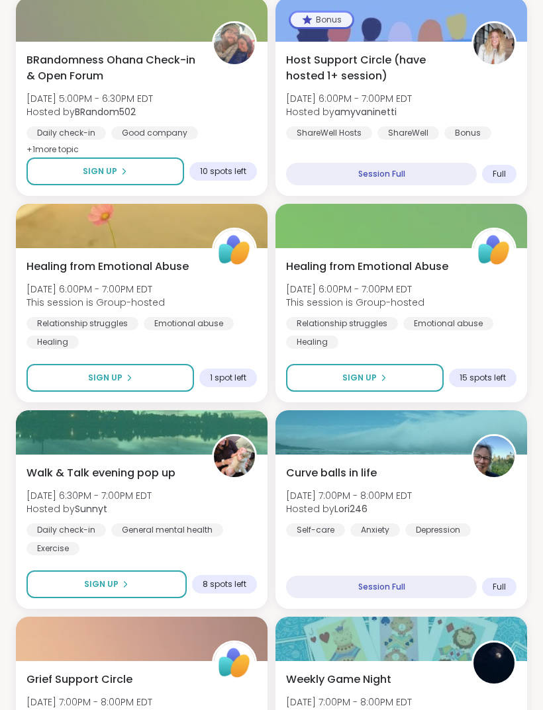
scroll to position [727, 0]
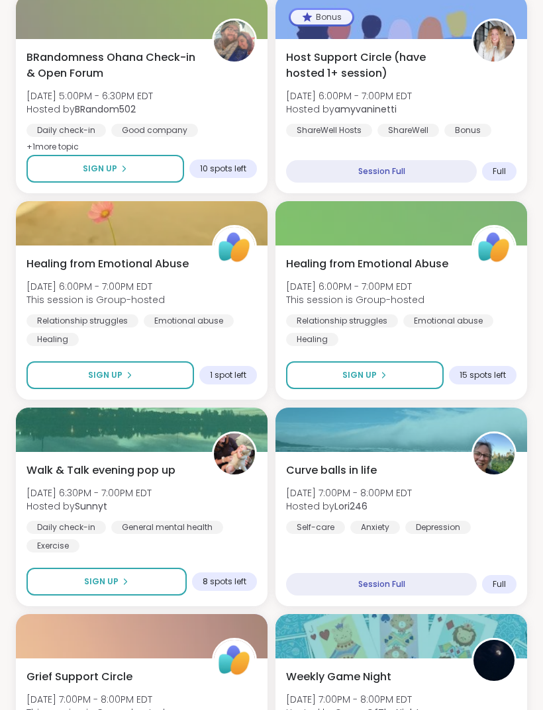
click at [506, 304] on div "Healing from Emotional Abuse [DATE] 6:00PM - 7:00PM EDT This session is Group-h…" at bounding box center [401, 301] width 230 height 90
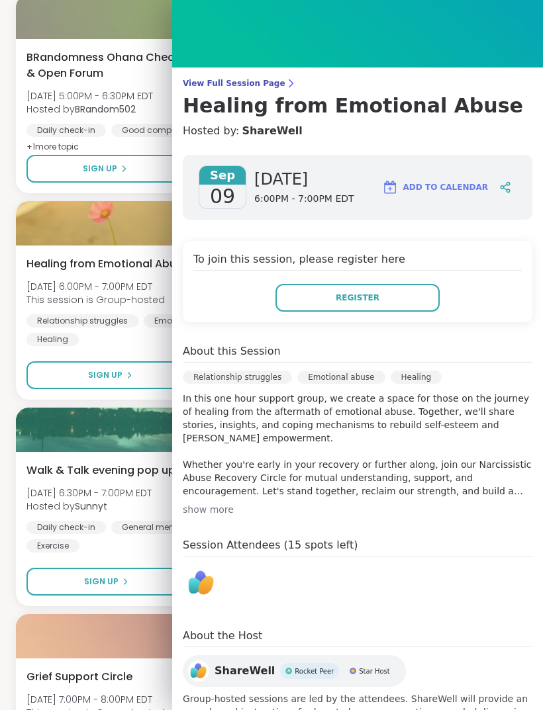
scroll to position [36, 0]
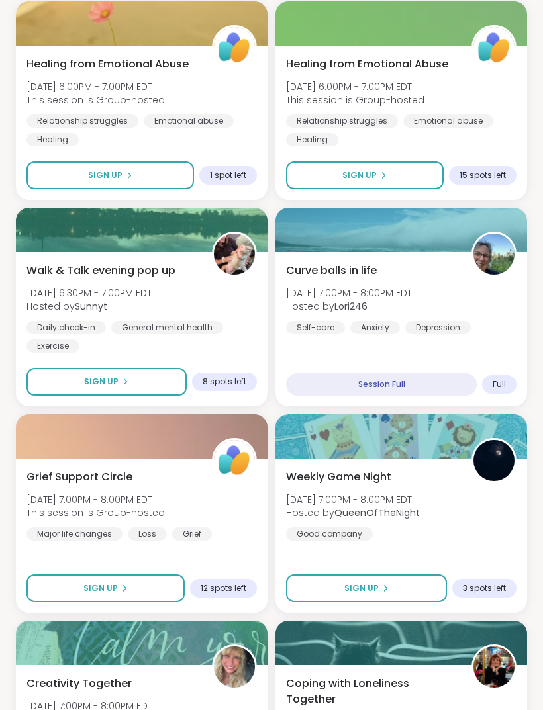
scroll to position [928, 0]
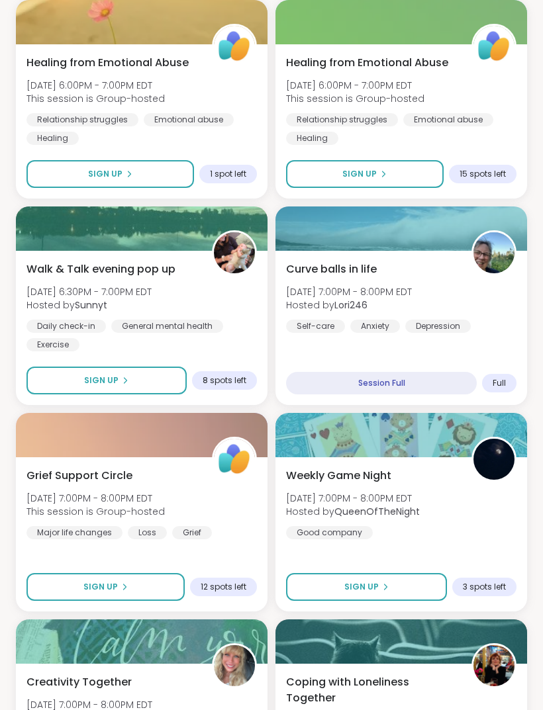
click at [226, 320] on div "Daily check-in General mental health Exercise" at bounding box center [141, 336] width 230 height 32
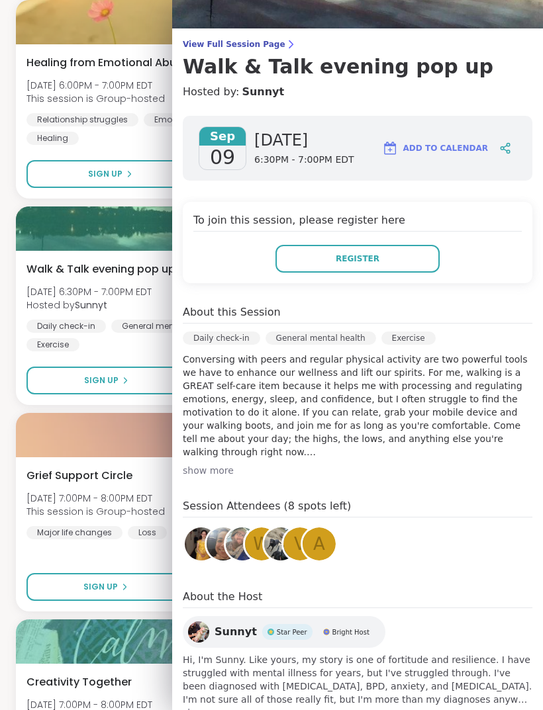
scroll to position [76, 0]
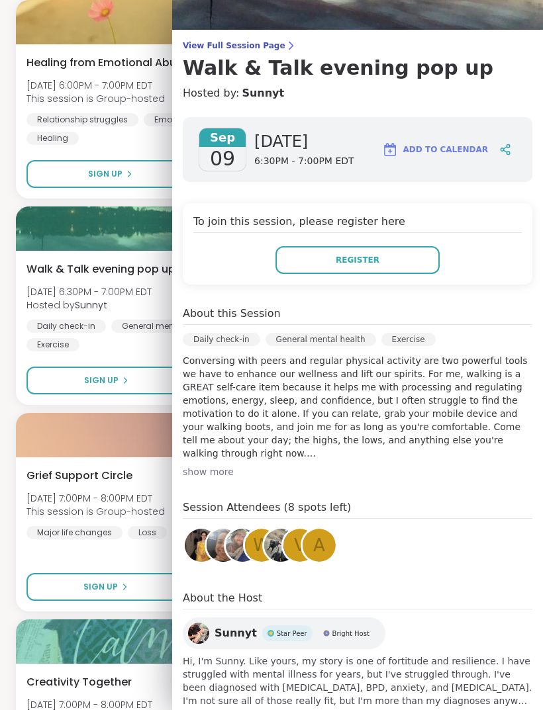
click at [208, 709] on span "show more" at bounding box center [357, 713] width 349 height 13
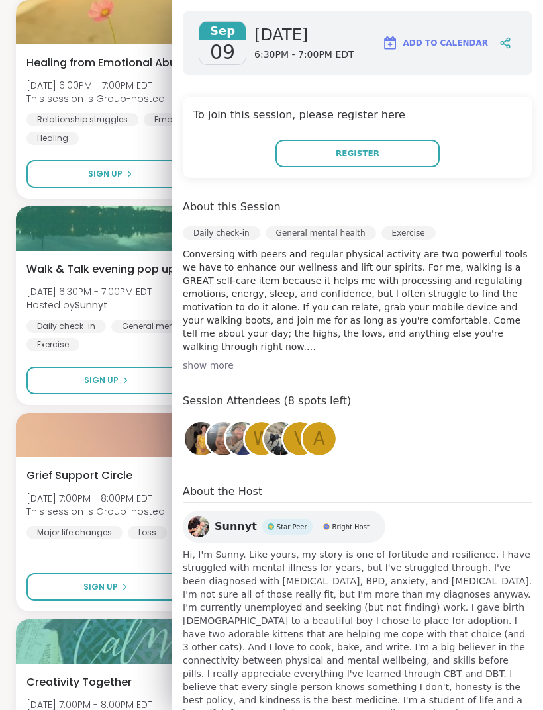
scroll to position [182, 0]
click at [230, 525] on span "Sunnyt" at bounding box center [235, 527] width 42 height 16
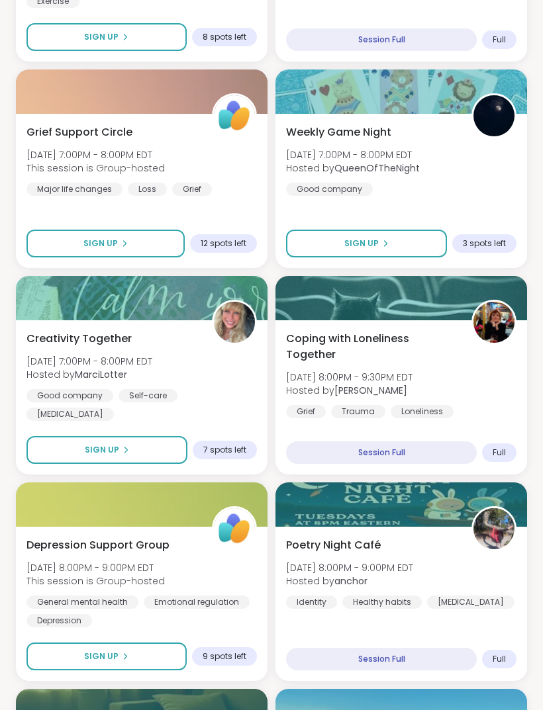
scroll to position [1272, 0]
click at [490, 187] on div "Weekly Game Night [DATE] 7:00PM - 8:00PM EDT Hosted by QueenOfTheNight Good com…" at bounding box center [401, 159] width 230 height 71
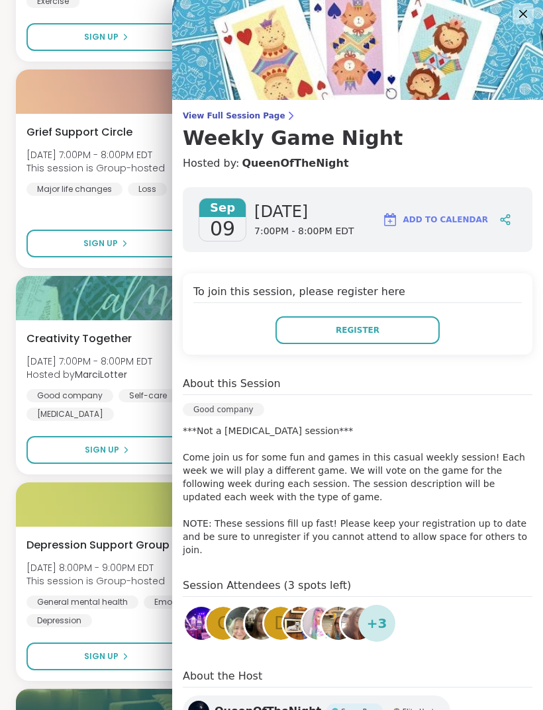
scroll to position [5, 0]
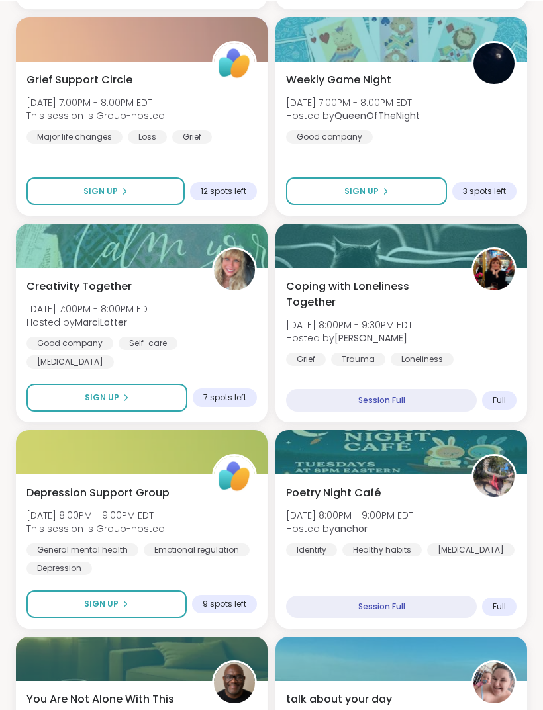
scroll to position [1324, 0]
click at [221, 310] on div "Creativity Together [DATE] 7:00PM - 8:00PM EDT Hosted by MarciLotter Good compa…" at bounding box center [141, 324] width 230 height 90
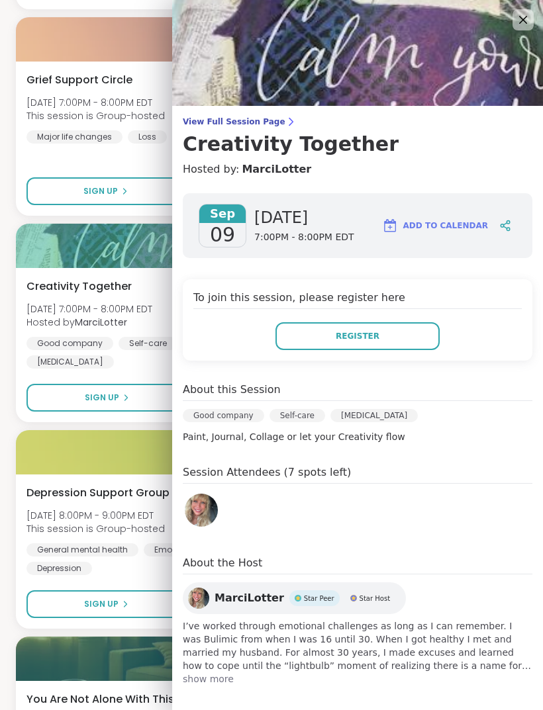
click at [206, 684] on span "show more" at bounding box center [357, 678] width 349 height 13
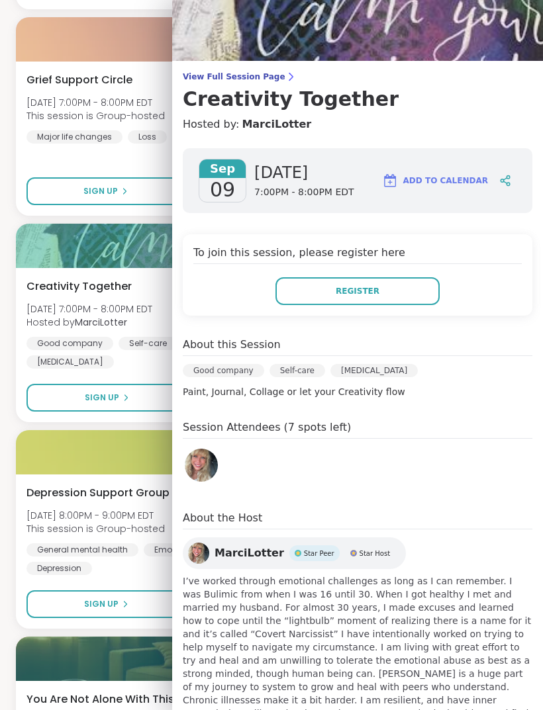
scroll to position [44, 0]
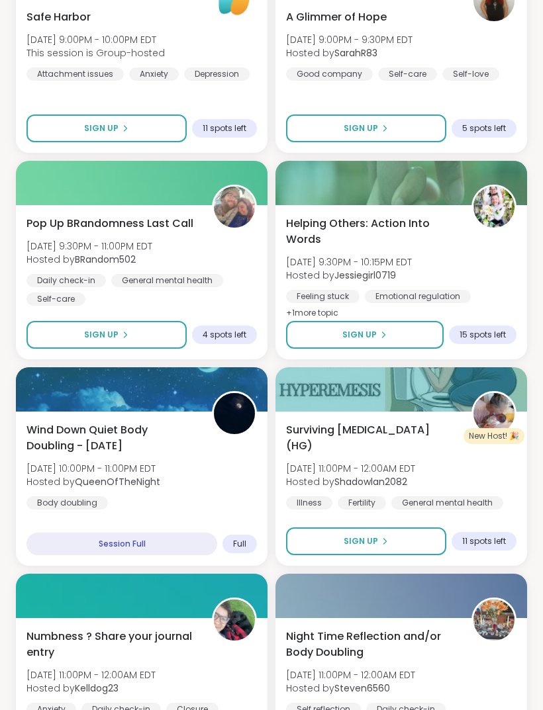
scroll to position [2420, 0]
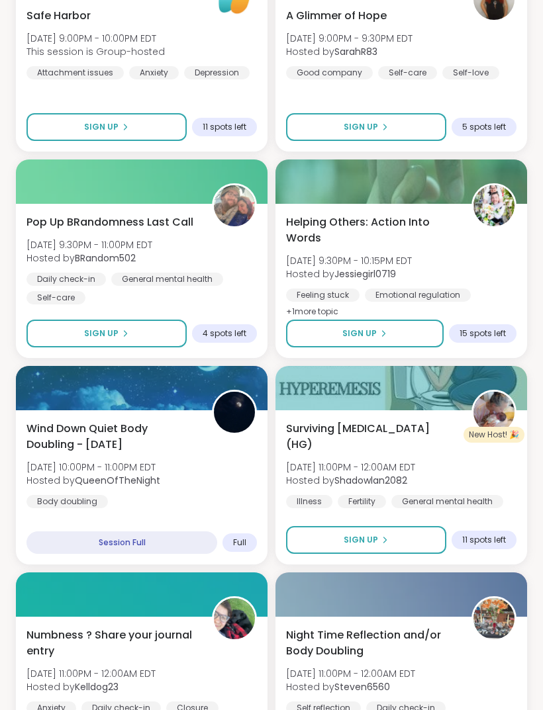
click at [322, 307] on span "+ 1 more topic" at bounding box center [312, 312] width 52 height 11
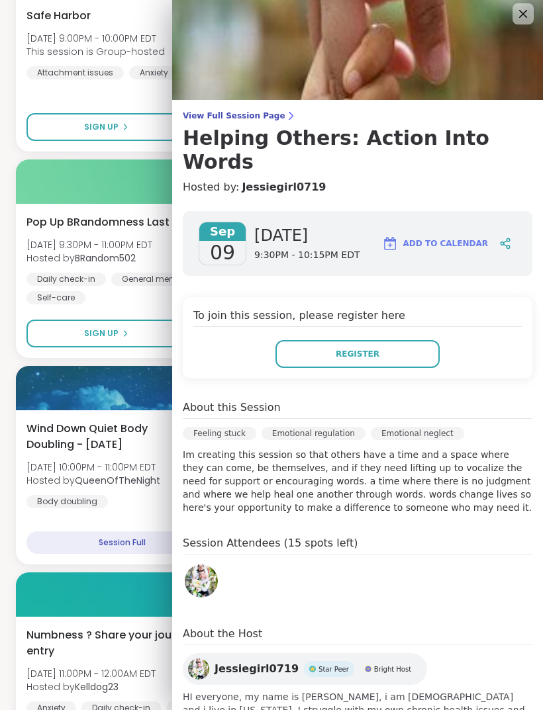
scroll to position [5, 0]
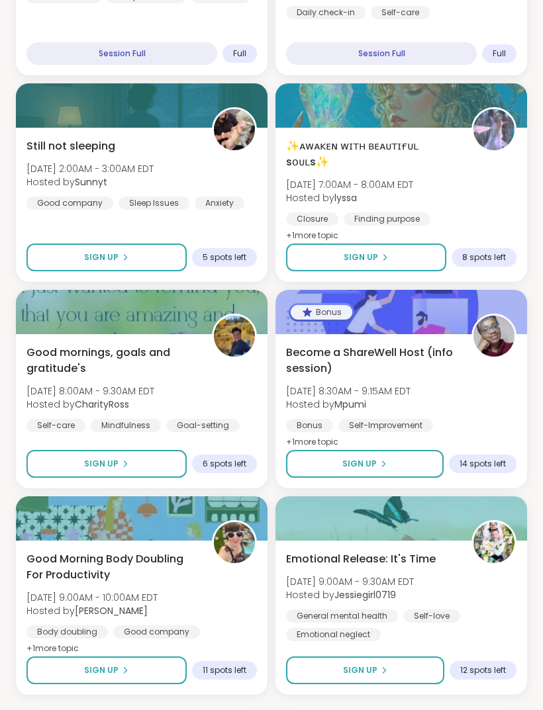
scroll to position [3327, 0]
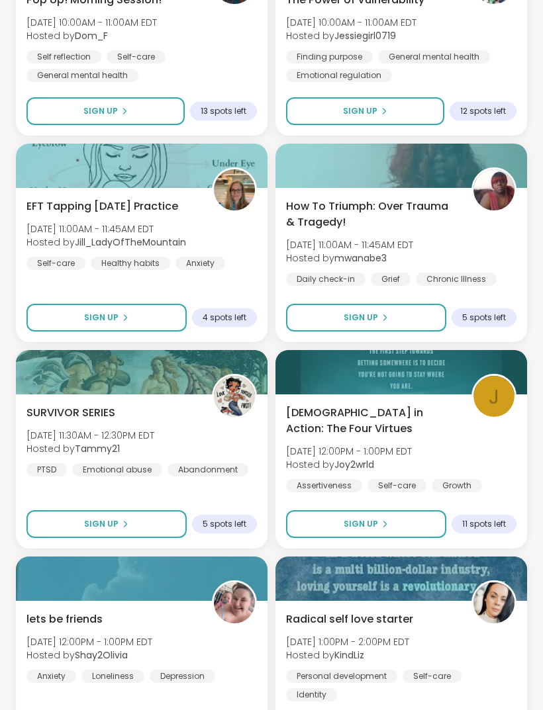
scroll to position [4295, 0]
click at [407, 202] on span "How To Triumph: Over Trauma & Tragedy!" at bounding box center [371, 215] width 171 height 32
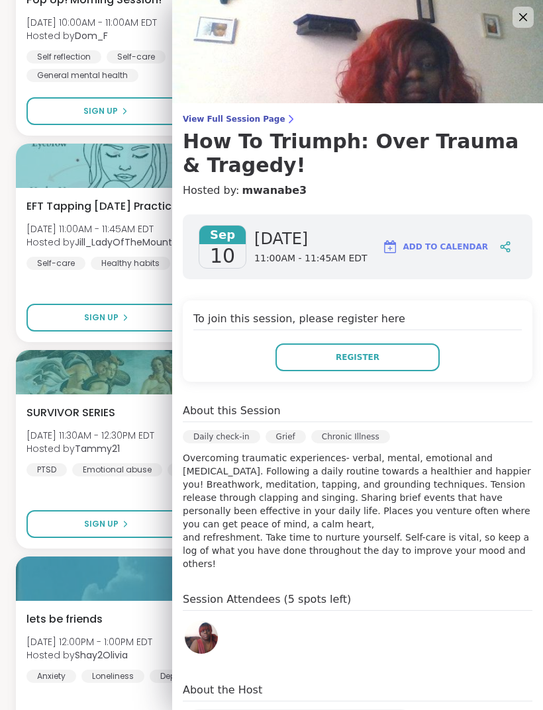
scroll to position [2, 0]
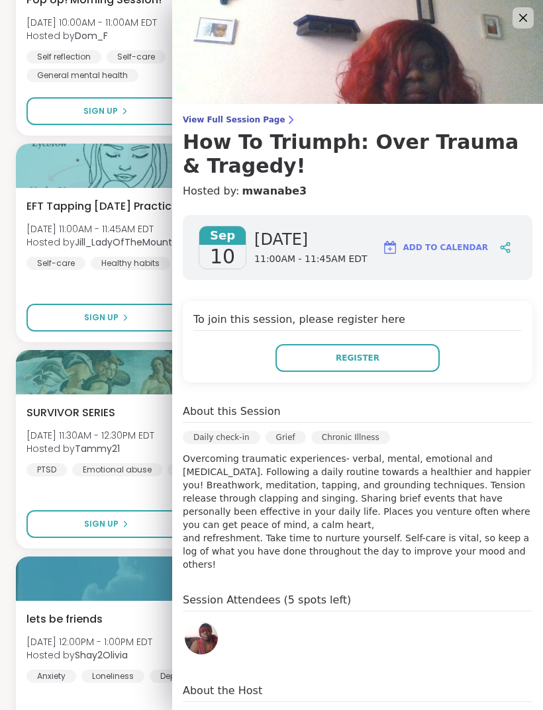
click at [17, 498] on div "SURVIVOR SERIES [DATE] 11:30AM - 12:30PM EDT Hosted by Tammy21 [MEDICAL_DATA] E…" at bounding box center [141, 471] width 251 height 154
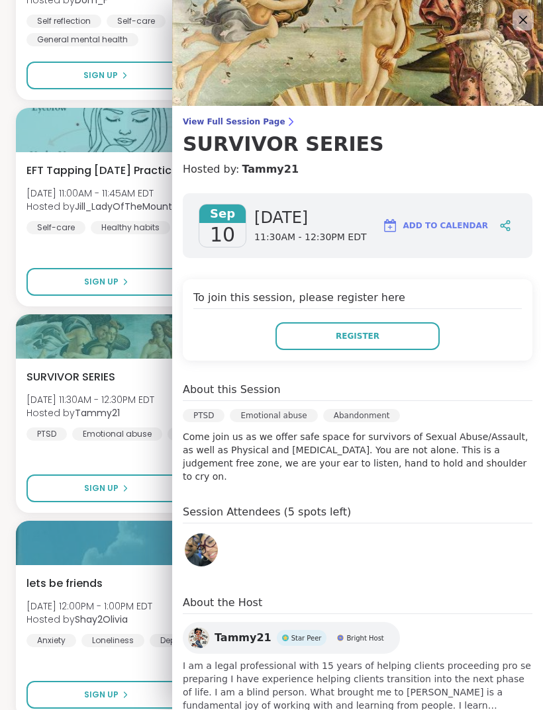
scroll to position [4330, 0]
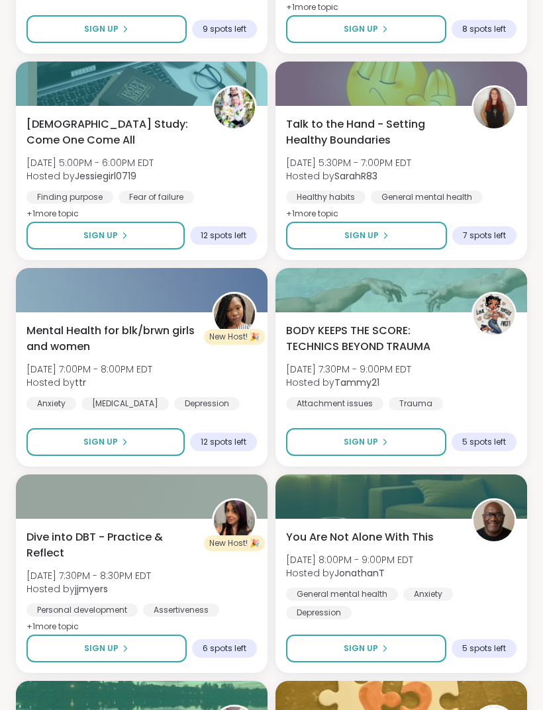
scroll to position [5822, 0]
click at [62, 627] on span "+ 1 more topic" at bounding box center [52, 626] width 52 height 11
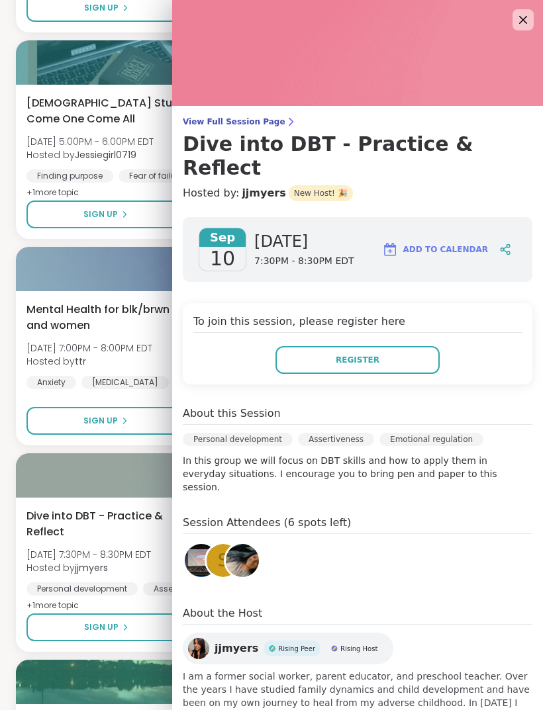
scroll to position [5843, 0]
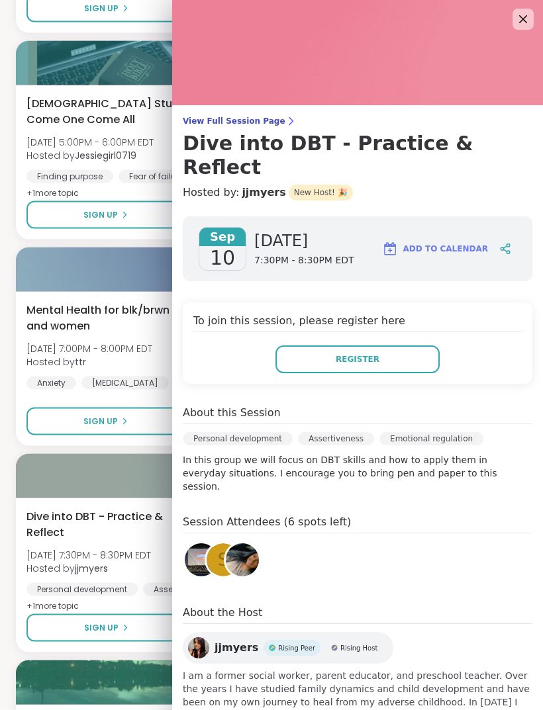
click at [482, 676] on span "I am a former social worker, parent educator, and preschool teacher. Over the y…" at bounding box center [357, 696] width 349 height 53
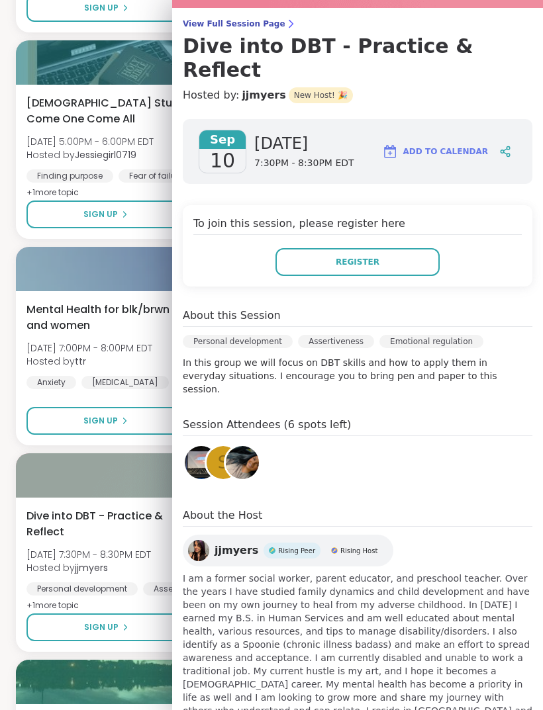
scroll to position [97, 0]
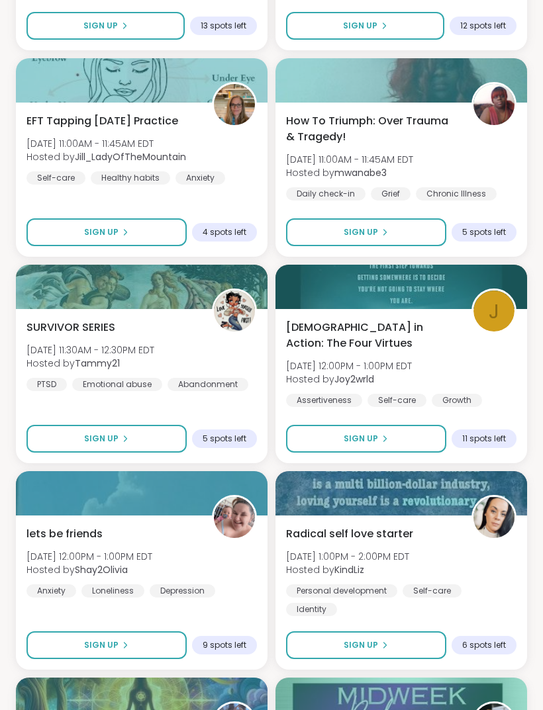
scroll to position [4380, 0]
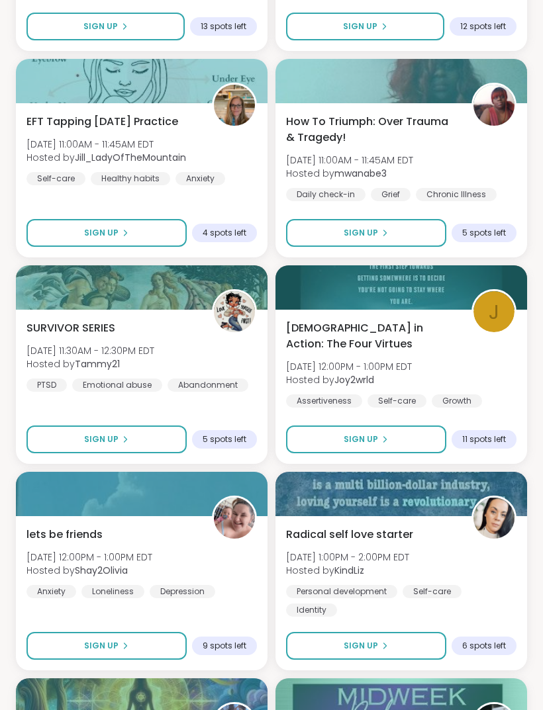
click at [142, 551] on span "[DATE] 12:00PM - 1:00PM EDT" at bounding box center [89, 557] width 126 height 13
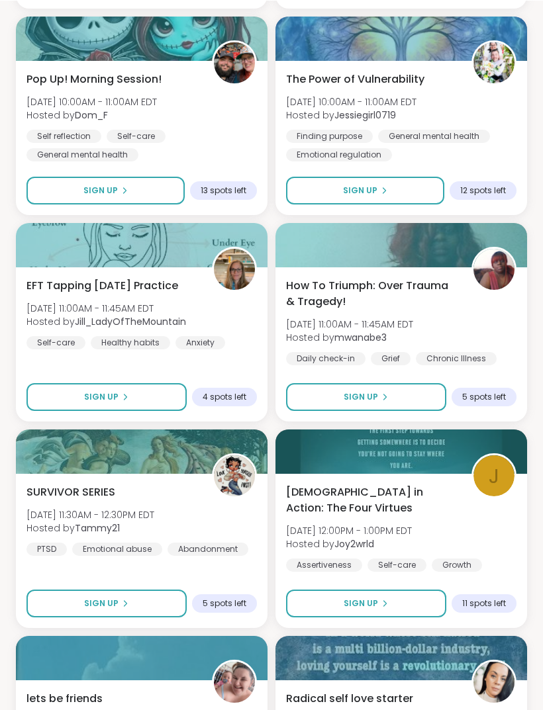
scroll to position [4215, 0]
click at [84, 492] on span "SURVIVOR SERIES" at bounding box center [70, 492] width 89 height 16
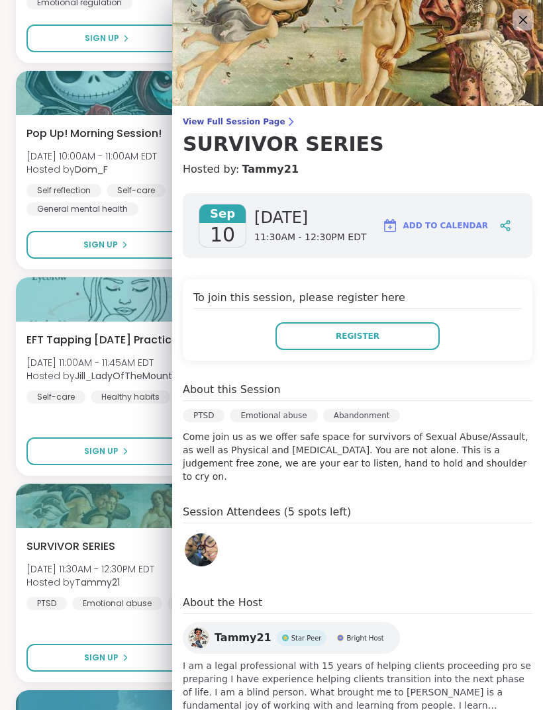
scroll to position [4161, 0]
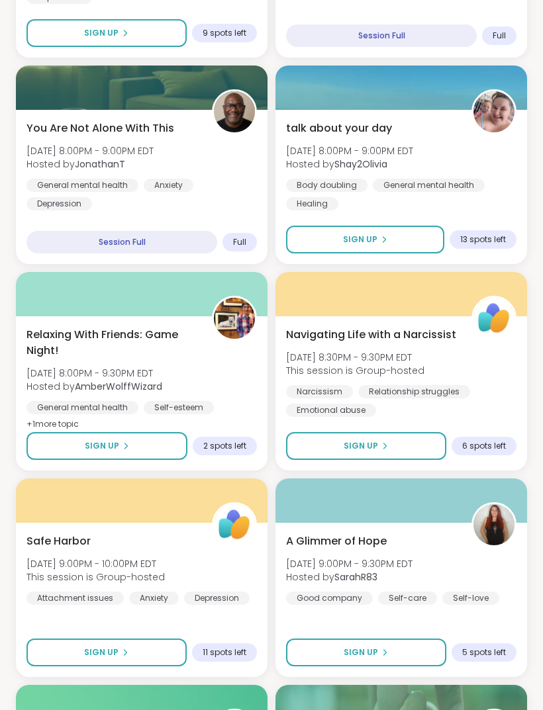
scroll to position [1898, 0]
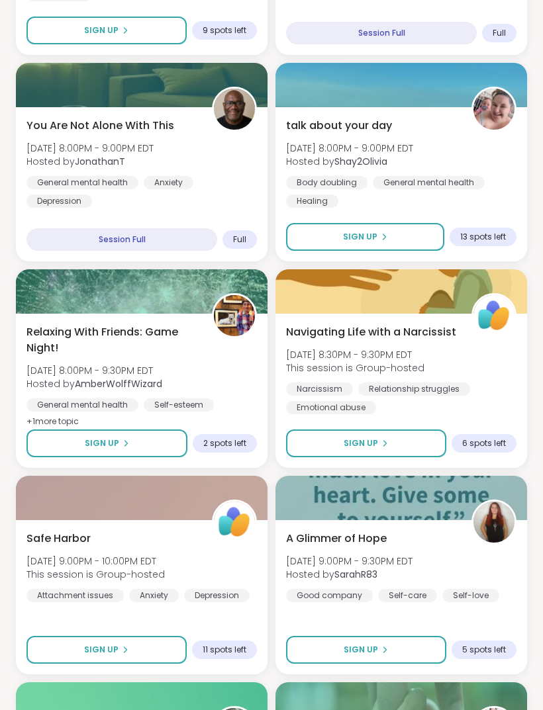
click at [134, 543] on div "Safe Harbor [DATE] 9:00PM - 10:00PM EDT This session is Group-hosted Attachment…" at bounding box center [141, 566] width 230 height 71
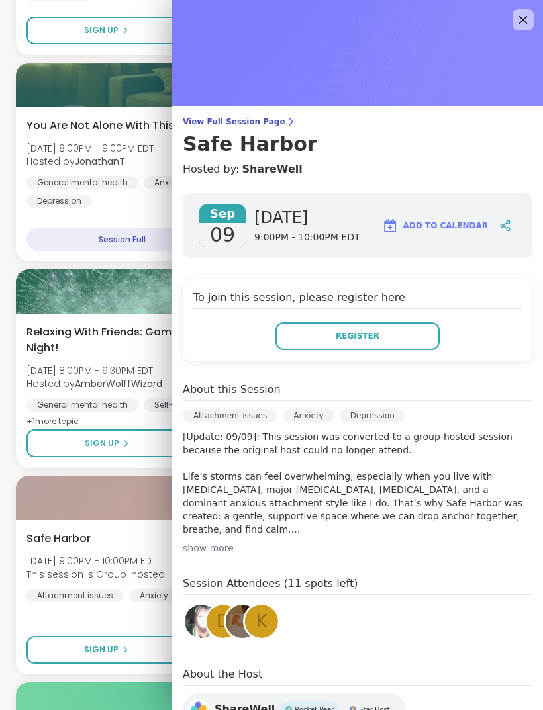
click at [209, 552] on div "show more" at bounding box center [357, 547] width 349 height 13
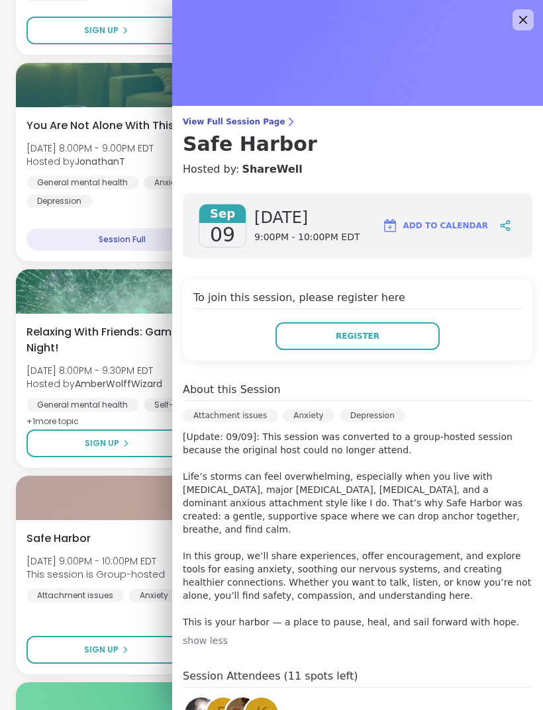
scroll to position [0, 0]
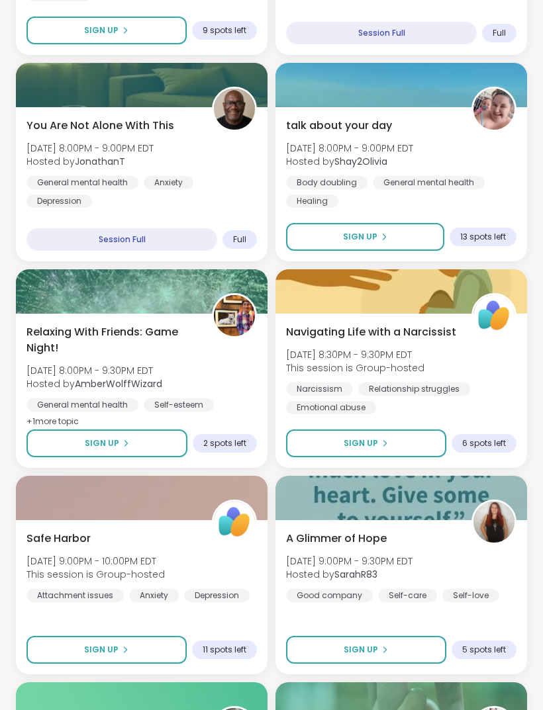
click at [448, 539] on div "A Glimmer of Hope [DATE] 9:00PM - 9:30PM EDT Hosted by SarahR83 Good company Se…" at bounding box center [401, 566] width 230 height 71
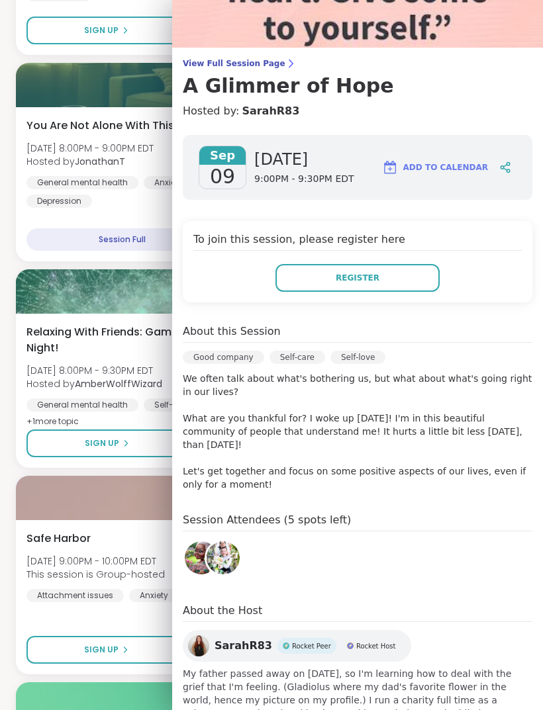
scroll to position [58, 0]
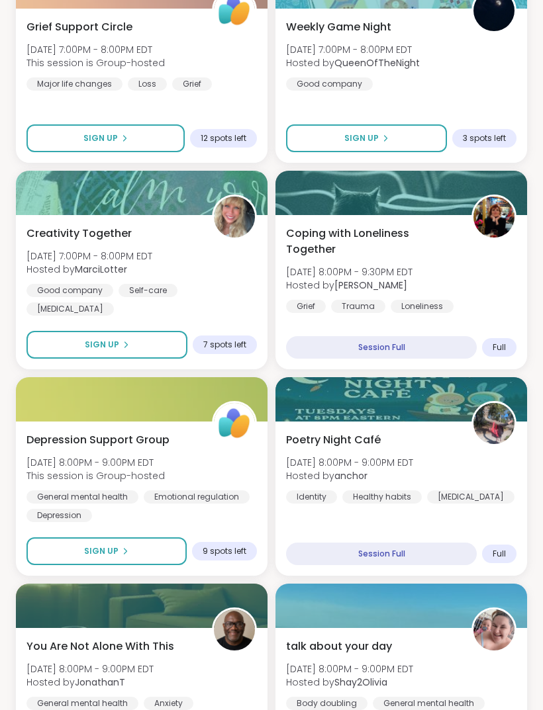
scroll to position [1377, 0]
click at [213, 469] on div "[MEDICAL_DATA] Support Group [DATE] 8:00PM - 9:00PM EDT This session is Group-h…" at bounding box center [141, 477] width 230 height 90
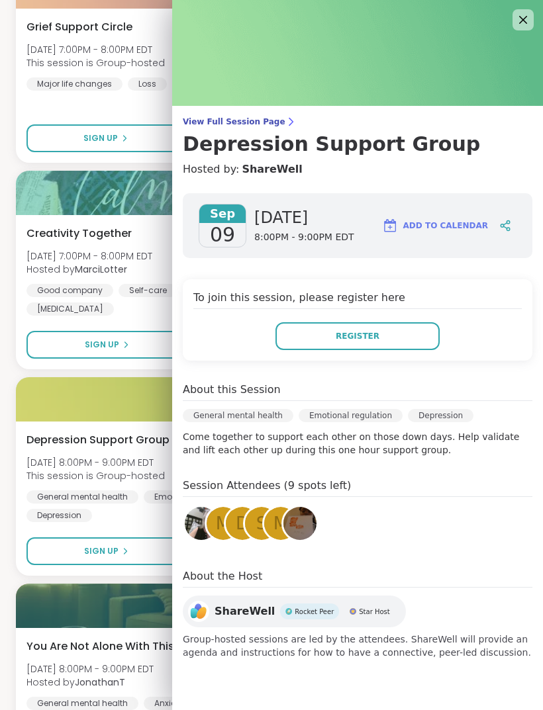
click at [17, 500] on div "[MEDICAL_DATA] Support Group [DATE] 8:00PM - 9:00PM EDT This session is Group-h…" at bounding box center [141, 499] width 251 height 154
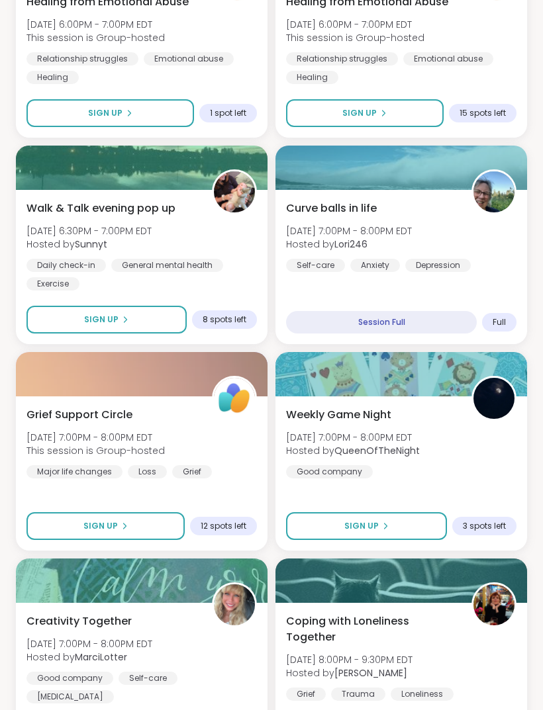
scroll to position [989, 0]
click at [236, 455] on div "Grief Support Circle [DATE] 7:00PM - 8:00PM EDT This session is Group-hosted Ma…" at bounding box center [141, 442] width 230 height 71
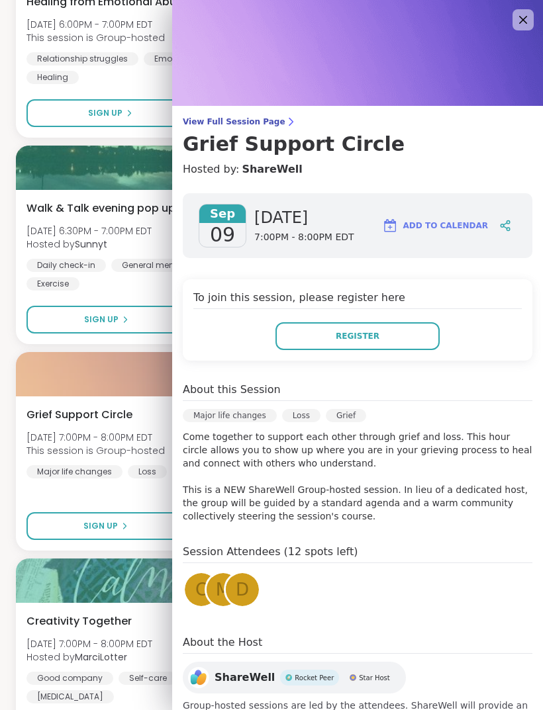
scroll to position [0, 0]
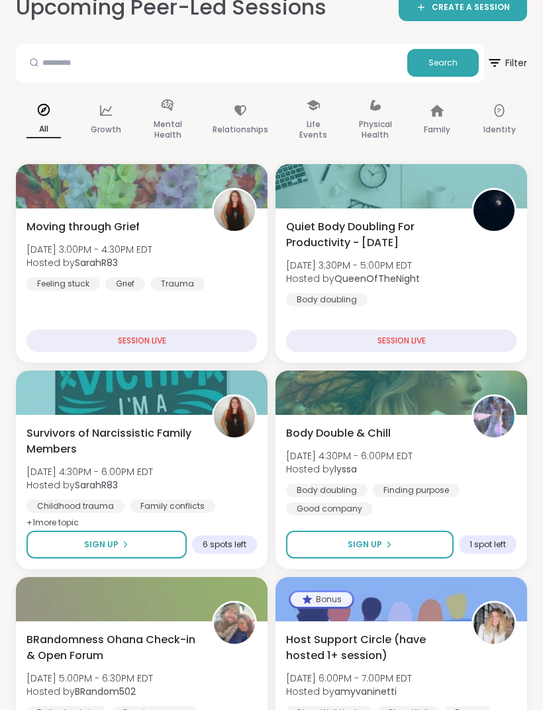
scroll to position [142, 0]
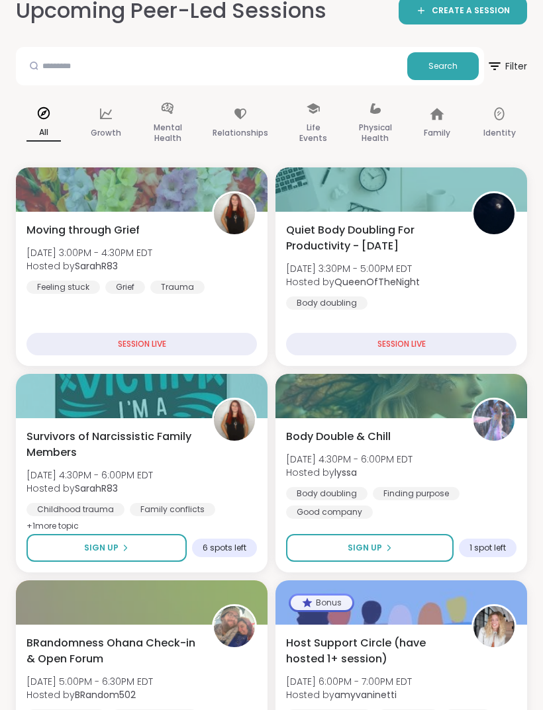
click at [230, 128] on p "Relationships" at bounding box center [240, 133] width 56 height 16
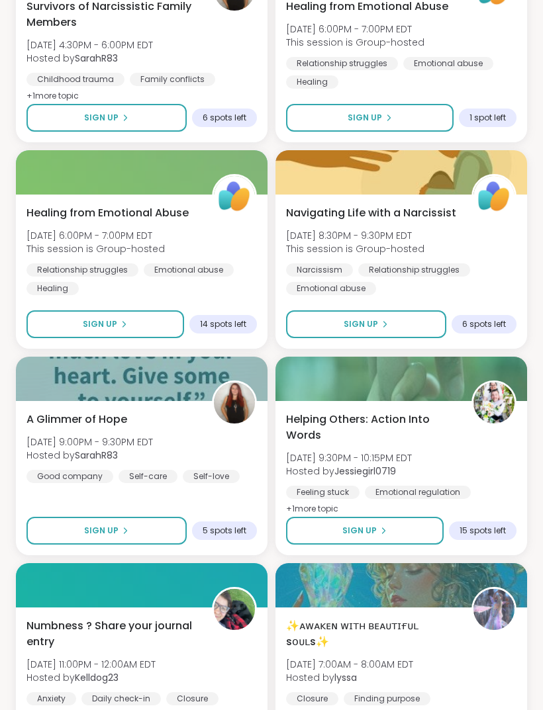
scroll to position [393, 0]
click at [499, 263] on div "Narcissism Relationship struggles Emotional abuse" at bounding box center [401, 279] width 230 height 32
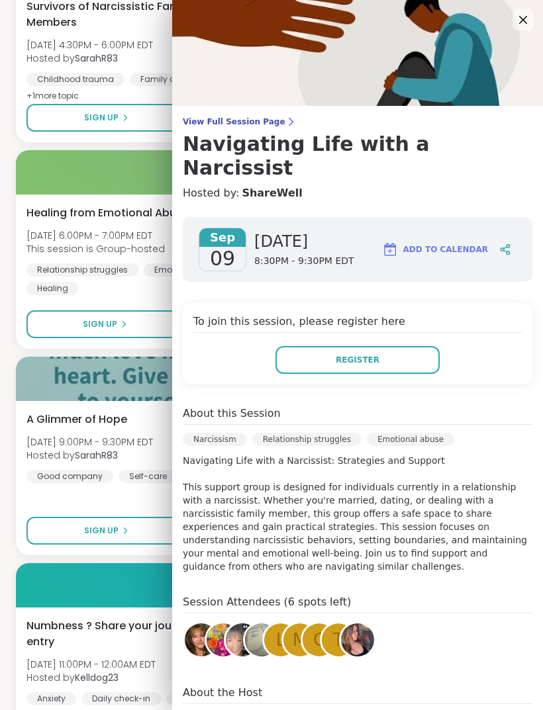
scroll to position [0, 0]
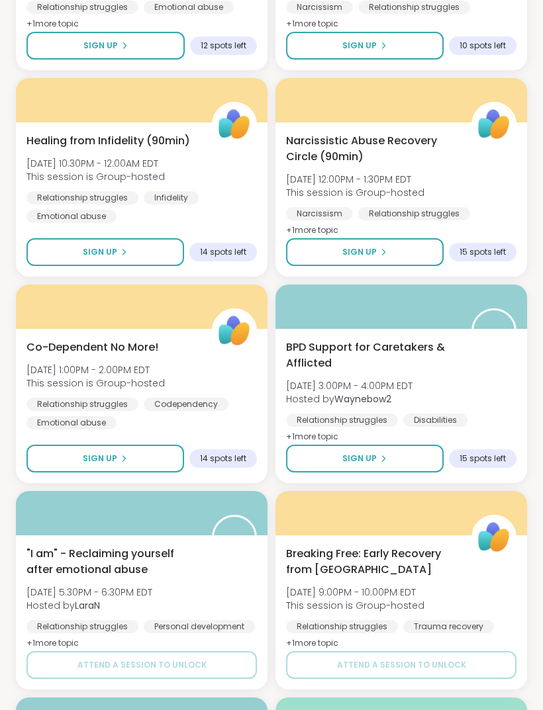
scroll to position [1498, 0]
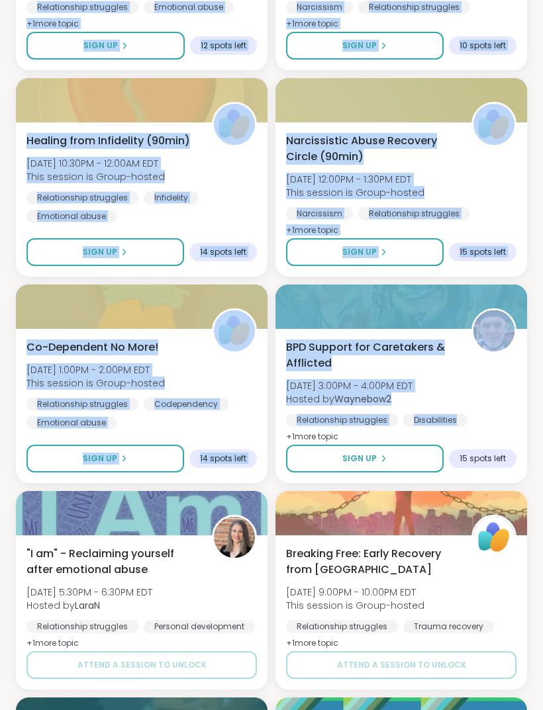
click at [539, 568] on div "1 Register for your first session Try a [MEDICAL_DATA] group or use your free P…" at bounding box center [271, 575] width 543 height 4041
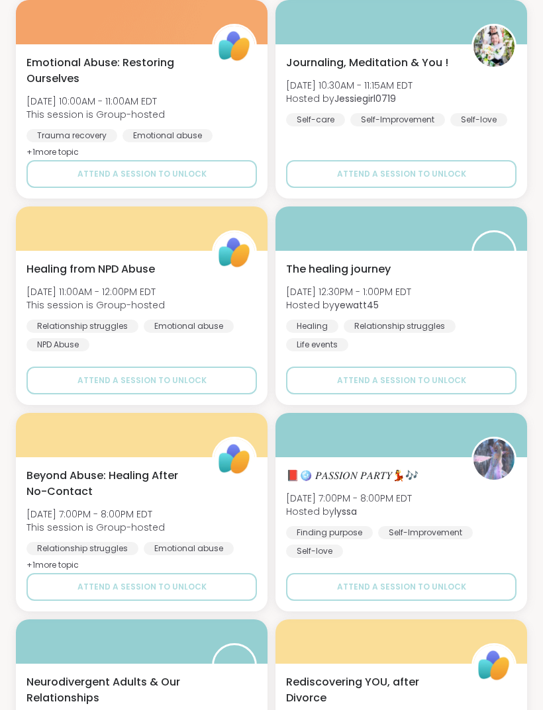
scroll to position [3227, 0]
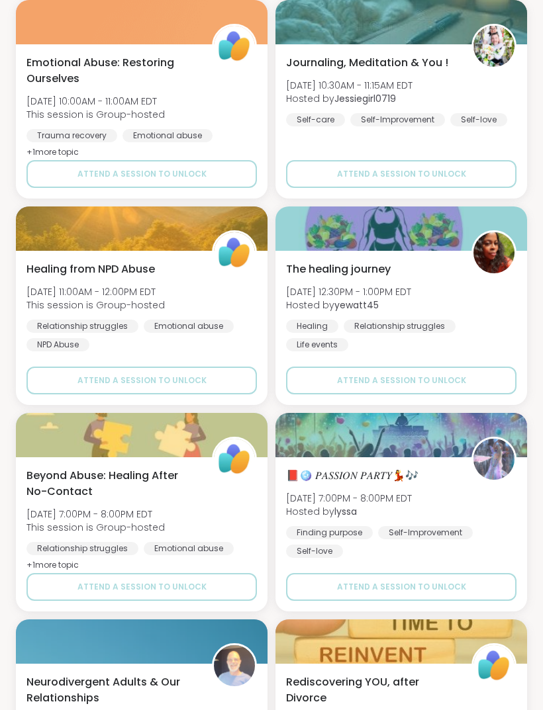
click at [495, 516] on div "📕🪩 𝑃𝐴𝑆𝑆𝐼𝑂𝑁 𝑃𝐴𝑅𝑇𝑌💃🎶 [DATE] 7:00PM - 8:00PM EDT Hosted by lyssa Finding purpose […" at bounding box center [401, 513] width 230 height 90
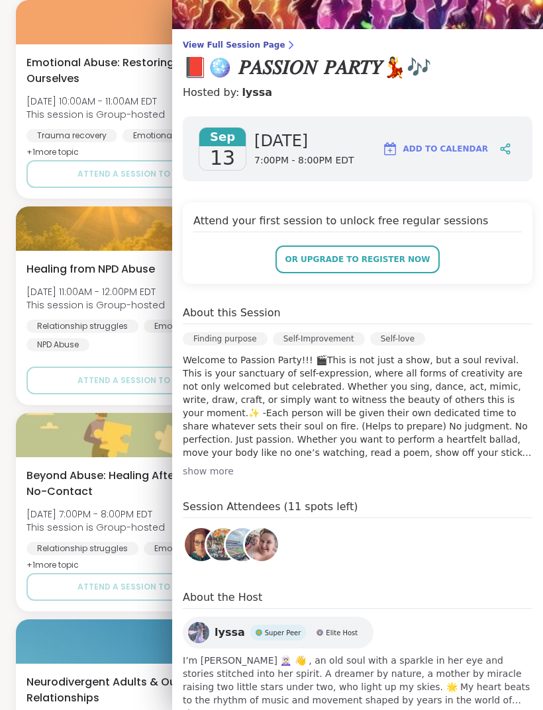
scroll to position [76, 0]
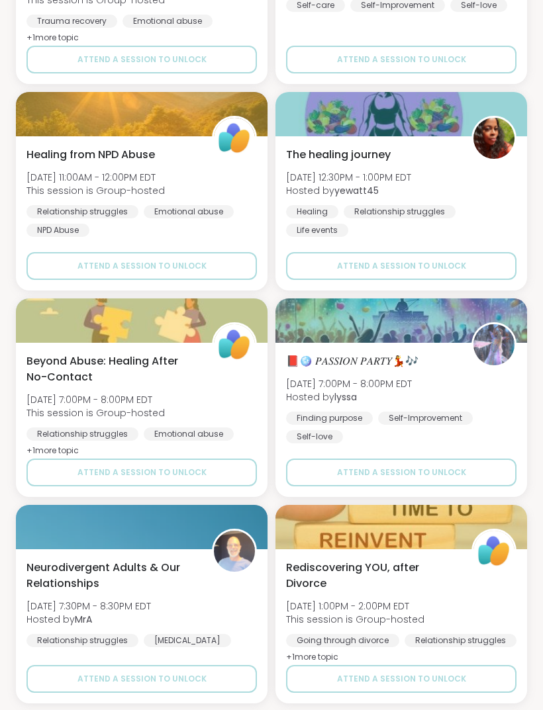
scroll to position [3355, 0]
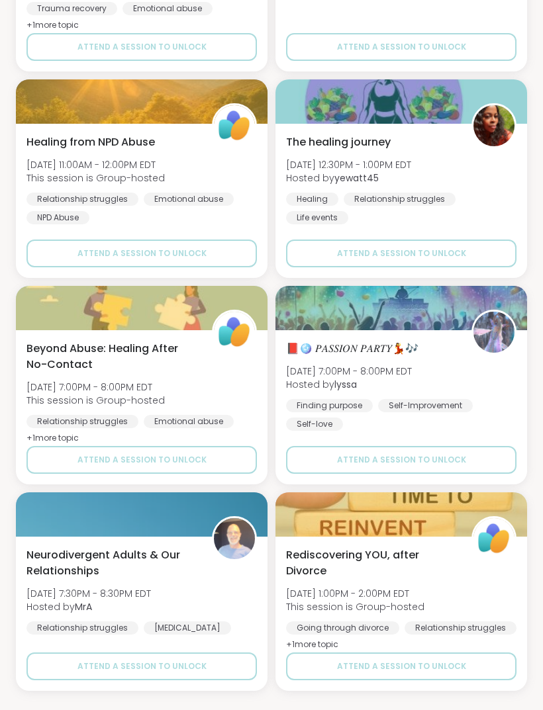
click at [492, 583] on div "Rediscovering YOU, after Divorce [DATE] 1:00PM - 2:00PM EDT This session is Gro…" at bounding box center [401, 600] width 230 height 106
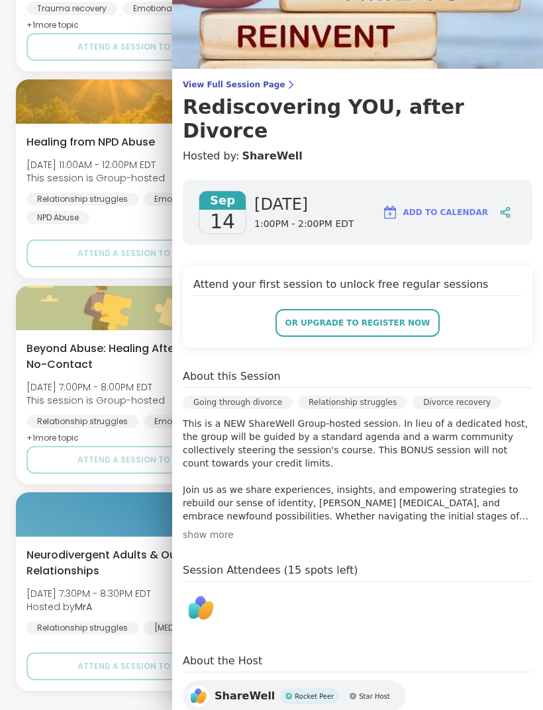
scroll to position [36, 0]
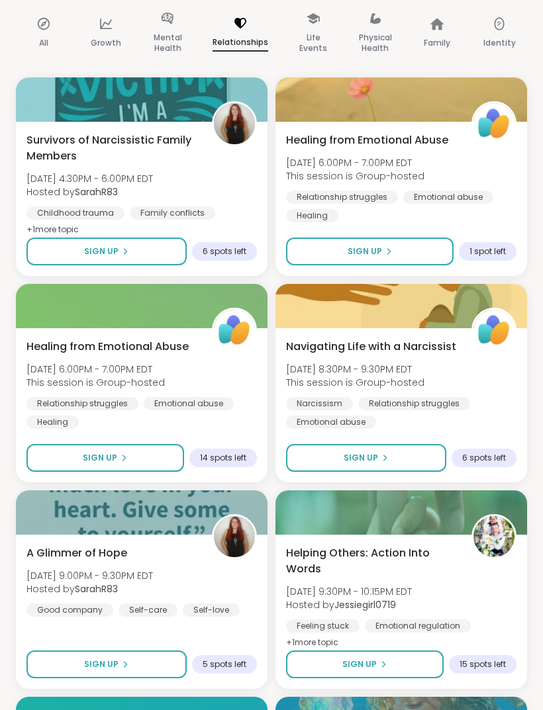
scroll to position [0, 0]
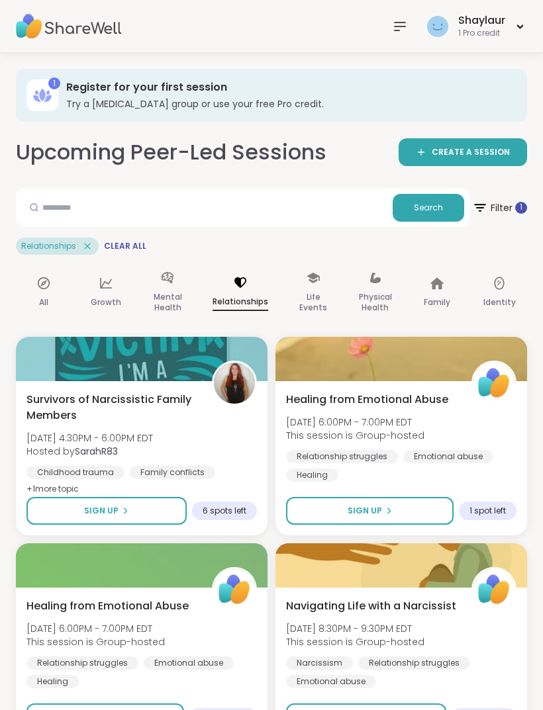
click at [104, 249] on span "Clear All" at bounding box center [125, 246] width 42 height 11
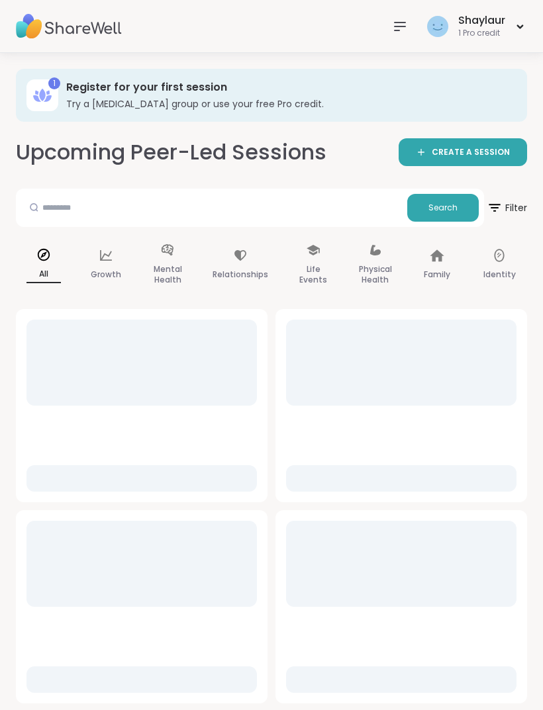
click at [510, 210] on span "Filter" at bounding box center [506, 208] width 40 height 32
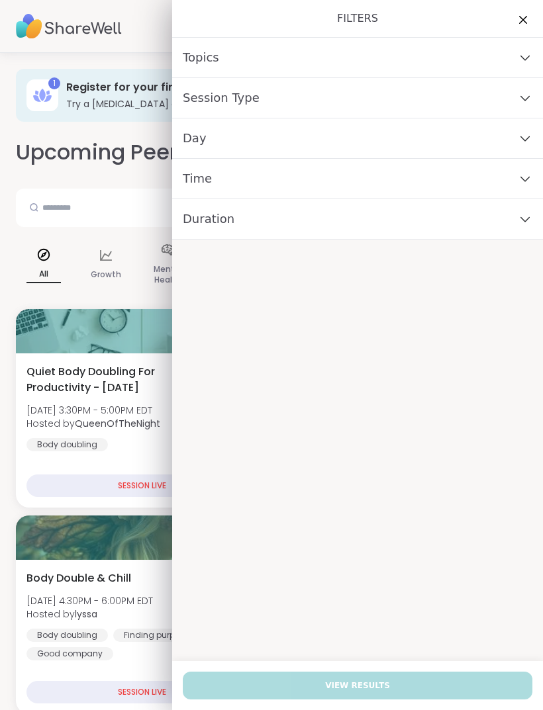
click at [521, 64] on div "Topics" at bounding box center [357, 58] width 371 height 40
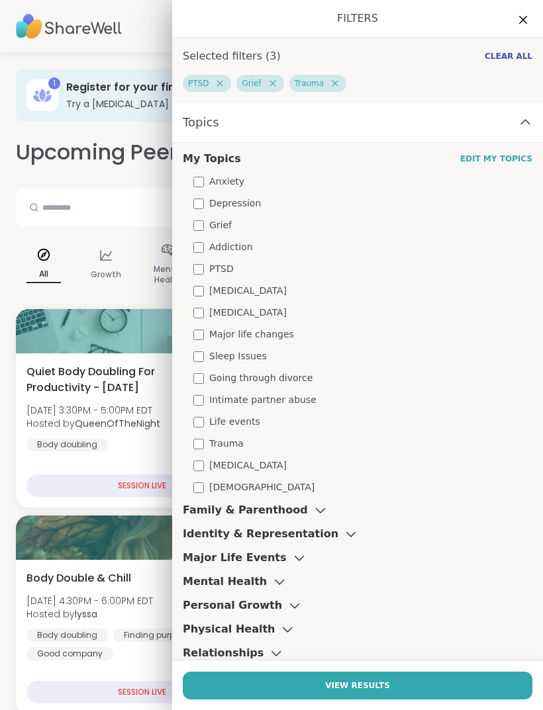
click at [455, 682] on button "View Results" at bounding box center [357, 686] width 349 height 28
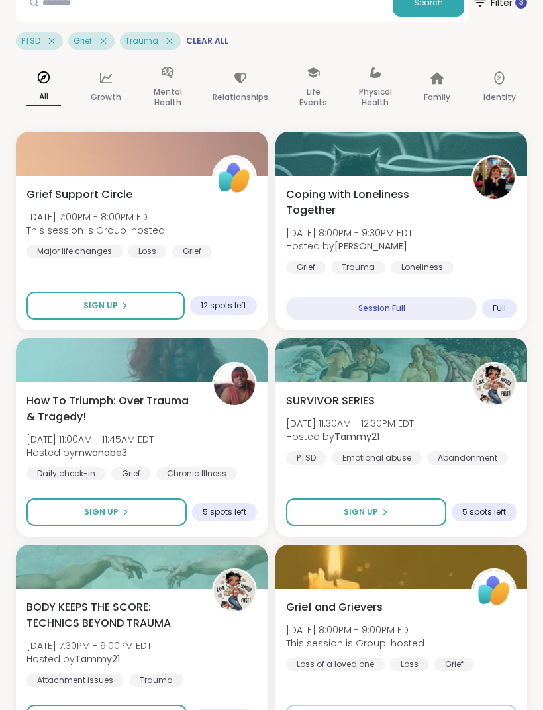
scroll to position [205, 0]
click at [216, 423] on div "How To Triumph: Over Trauma & Tragedy! [DATE] 11:00AM - 11:45AM EDT Hosted by m…" at bounding box center [141, 436] width 230 height 87
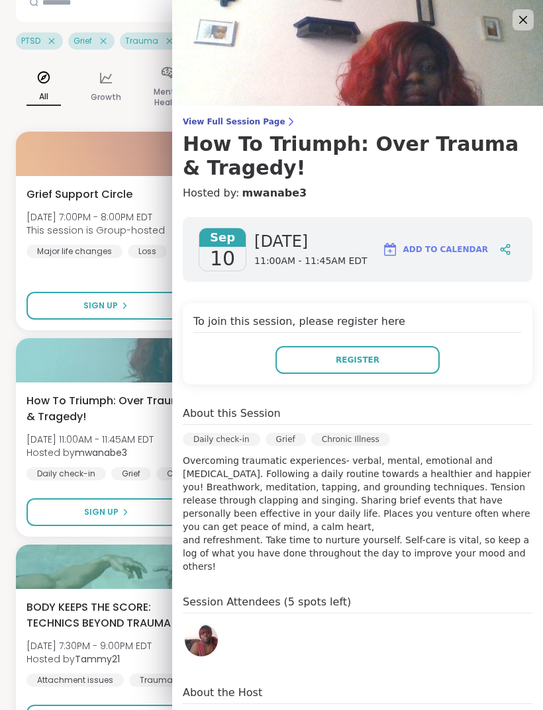
scroll to position [0, 0]
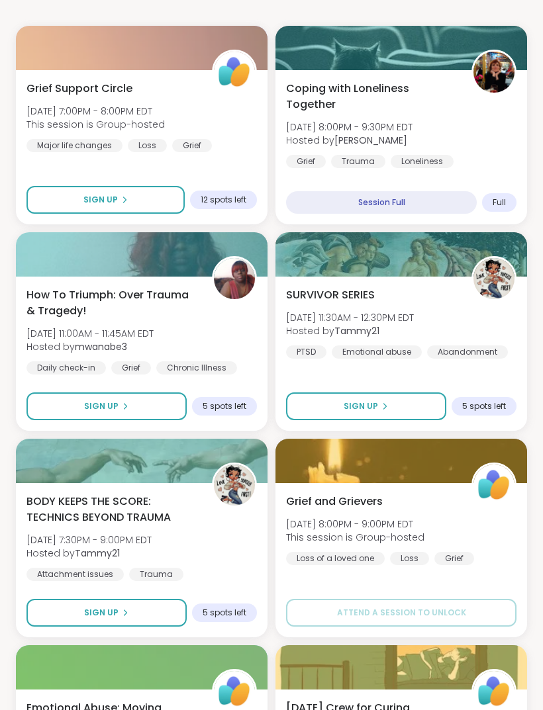
scroll to position [311, 0]
click at [224, 534] on div "BODY KEEPS THE SCORE: TECHNICS BEYOND TRAUMA [DATE] 7:30PM - 9:00PM EDT Hosted …" at bounding box center [141, 537] width 230 height 87
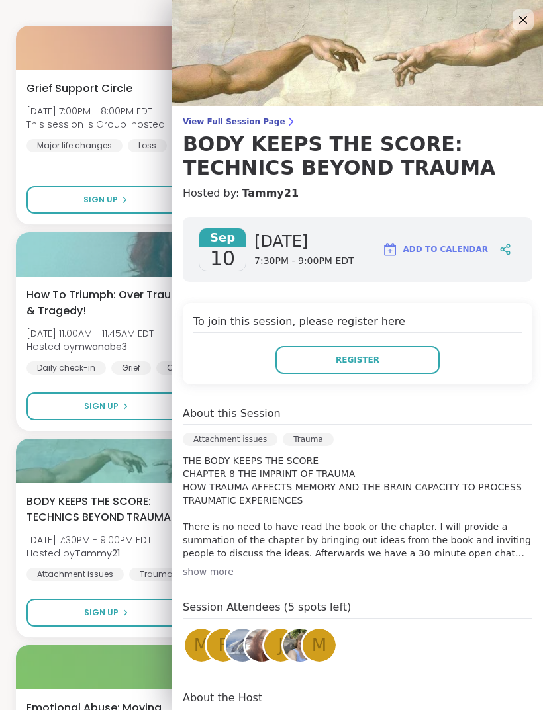
click at [219, 558] on p "THE BODY KEEPS THE SCORE CHAPTER 8 THE IMPRINT OF TRAUMA HOW TRAUMA AFFECTS MEM…" at bounding box center [357, 507] width 349 height 106
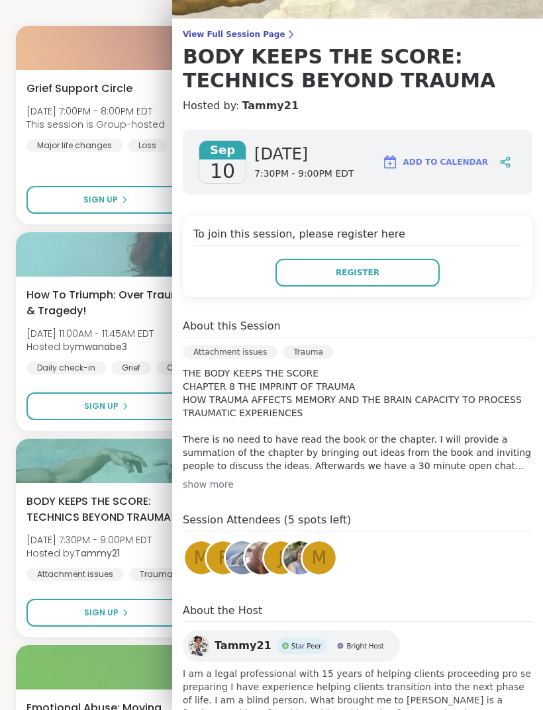
scroll to position [87, 0]
click at [201, 482] on div "show more" at bounding box center [357, 484] width 349 height 13
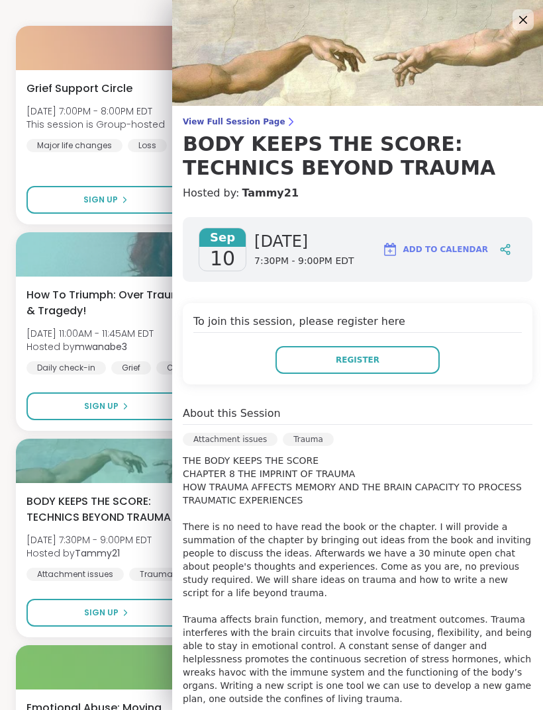
scroll to position [0, 0]
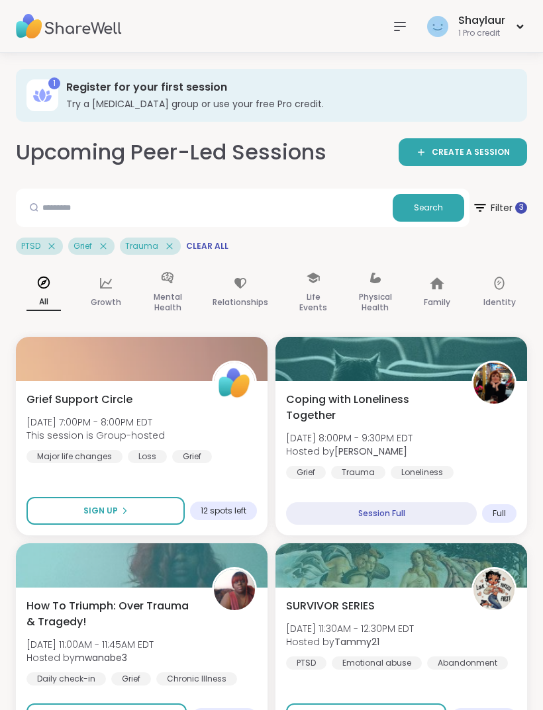
click at [206, 247] on span "Clear All" at bounding box center [207, 246] width 42 height 11
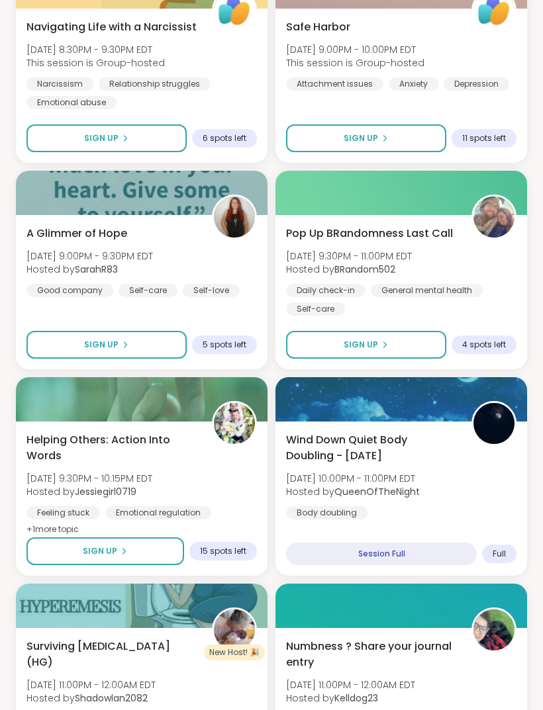
scroll to position [2202, 0]
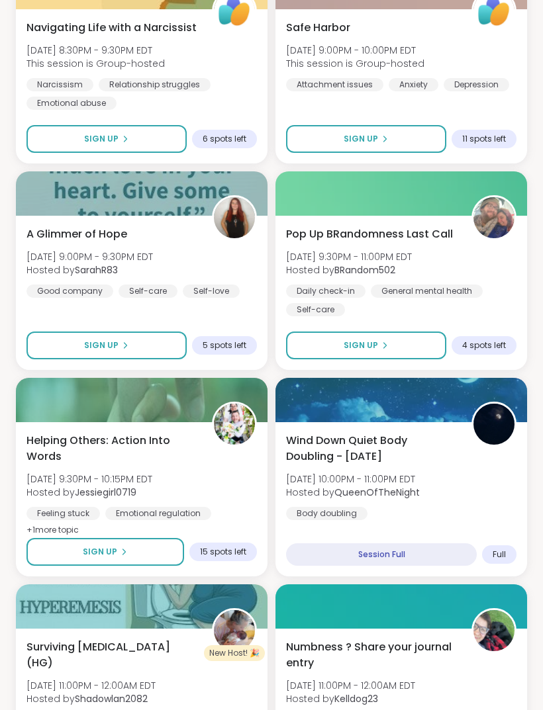
click at [153, 254] on span "[DATE] 9:00PM - 9:30PM EDT" at bounding box center [89, 256] width 126 height 13
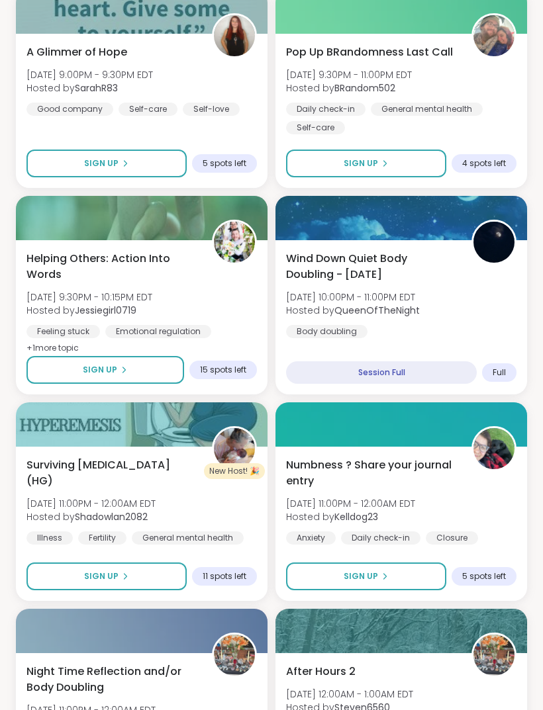
scroll to position [2384, 0]
click at [63, 346] on span "+ 1 more topic" at bounding box center [52, 348] width 52 height 11
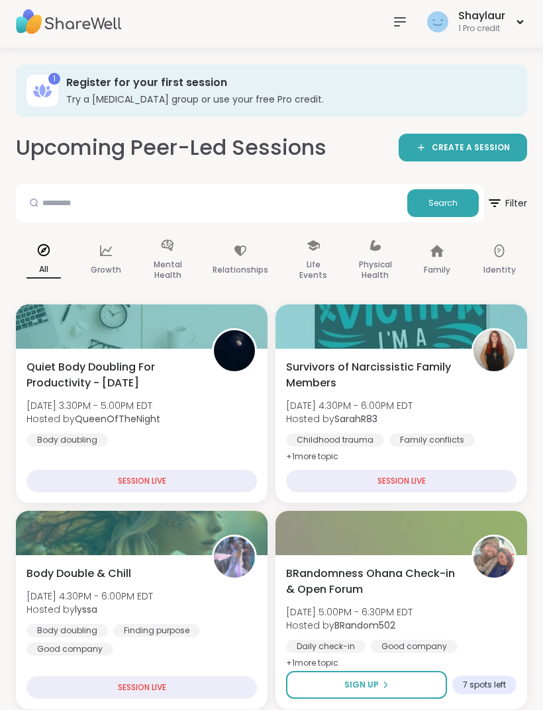
scroll to position [0, 0]
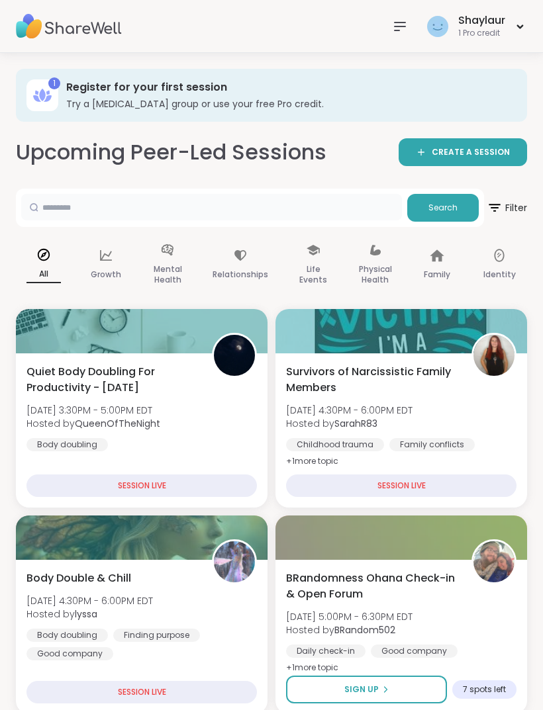
click at [312, 205] on input "text" at bounding box center [211, 207] width 381 height 26
click at [461, 198] on button "Search" at bounding box center [442, 208] width 71 height 28
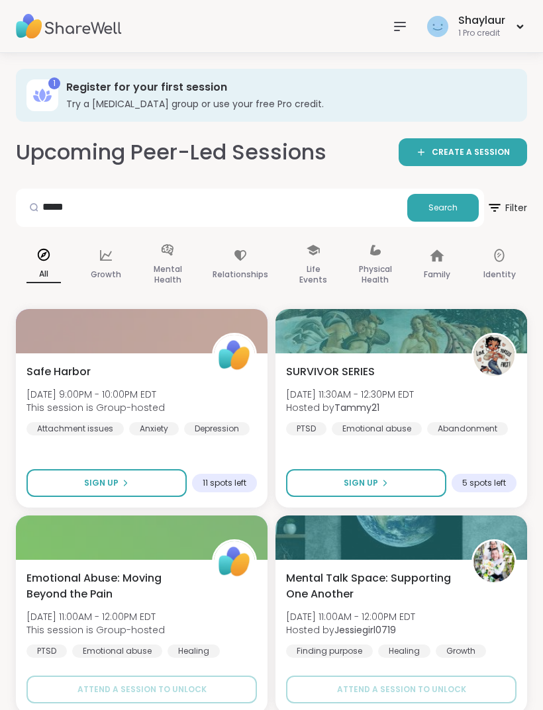
click at [166, 386] on div "Safe Harbor [DATE] 9:00PM - 10:00PM EDT This session is Group-hosted Attachment…" at bounding box center [141, 399] width 230 height 71
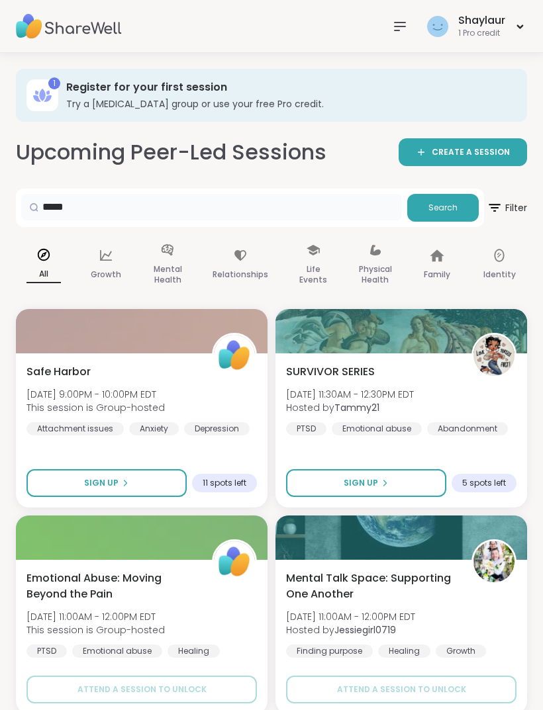
click at [375, 203] on input "****" at bounding box center [211, 207] width 381 height 26
type input "*"
click at [461, 204] on button "Search" at bounding box center [442, 208] width 71 height 28
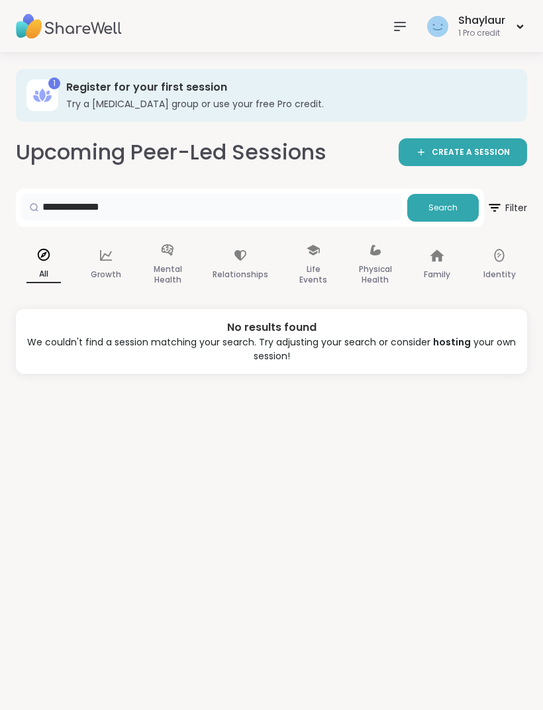
click at [365, 208] on input "**********" at bounding box center [211, 207] width 381 height 26
type input "*"
type input "******"
click at [452, 206] on span "Search" at bounding box center [442, 208] width 29 height 12
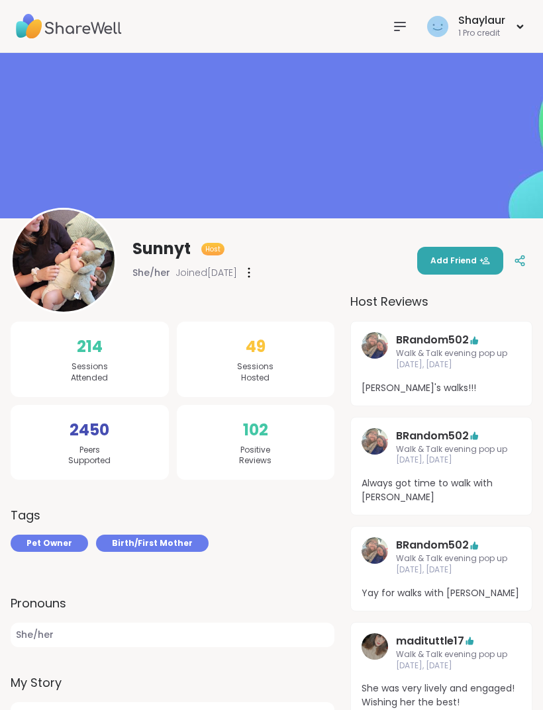
click at [474, 265] on span "Add Friend" at bounding box center [460, 261] width 60 height 12
